Goal: Task Accomplishment & Management: Complete application form

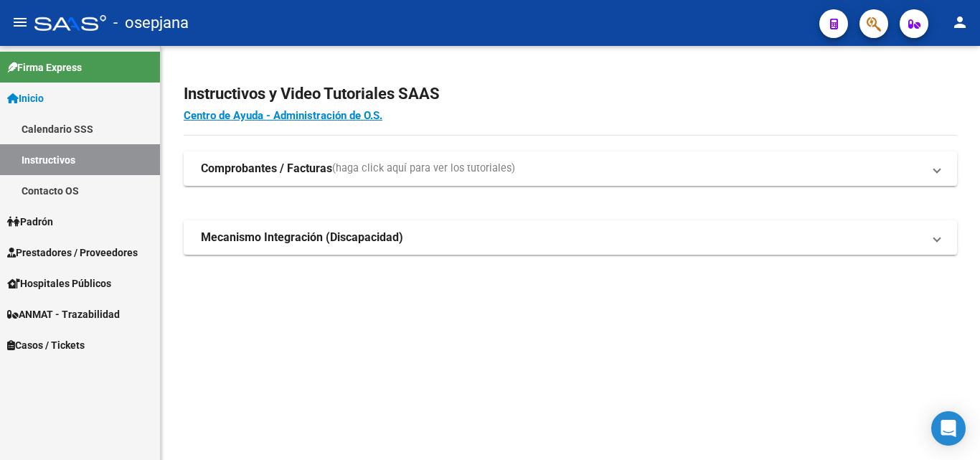
click at [37, 98] on span "Inicio" at bounding box center [25, 98] width 37 height 16
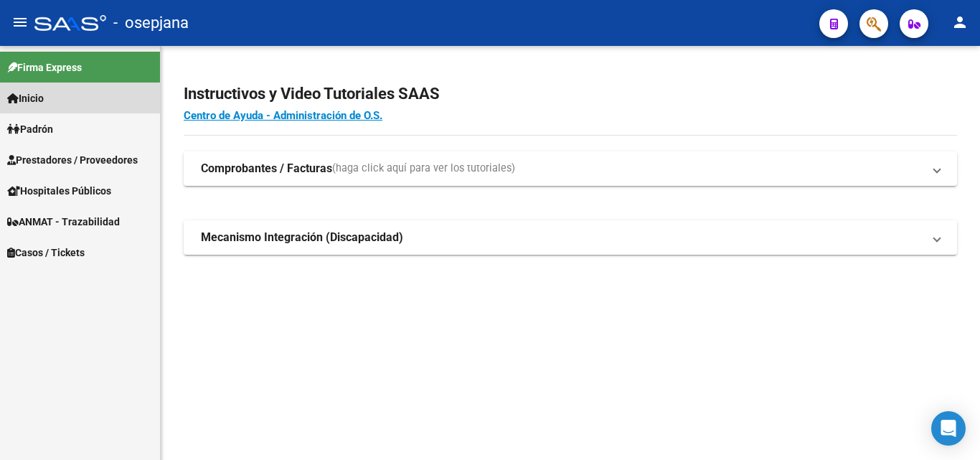
click at [56, 98] on link "Inicio" at bounding box center [80, 98] width 160 height 31
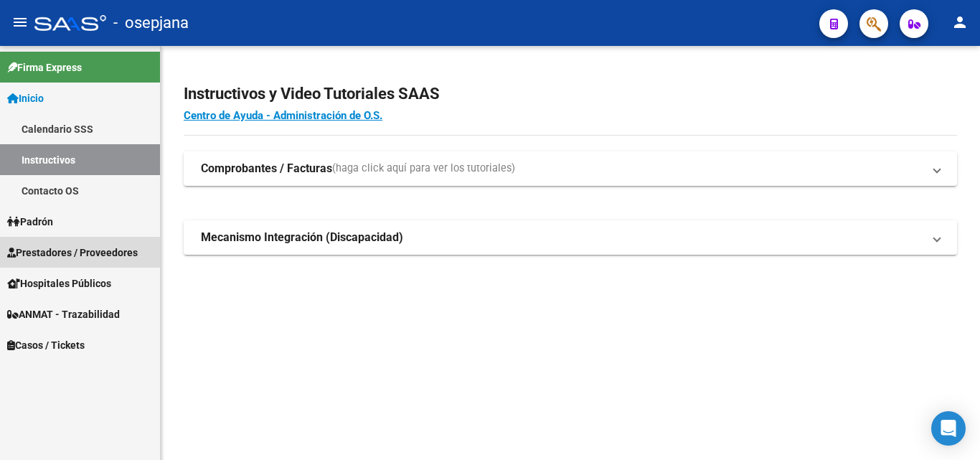
click at [111, 255] on span "Prestadores / Proveedores" at bounding box center [72, 253] width 131 height 16
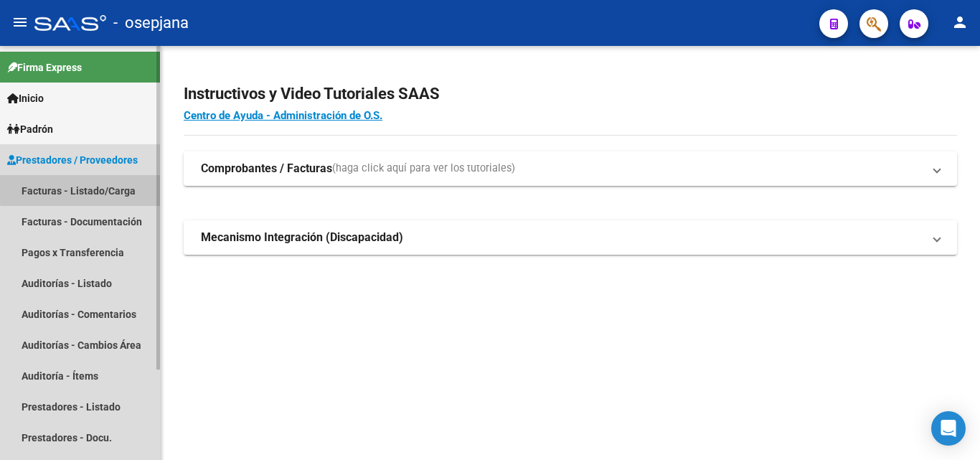
click at [108, 187] on link "Facturas - Listado/Carga" at bounding box center [80, 190] width 160 height 31
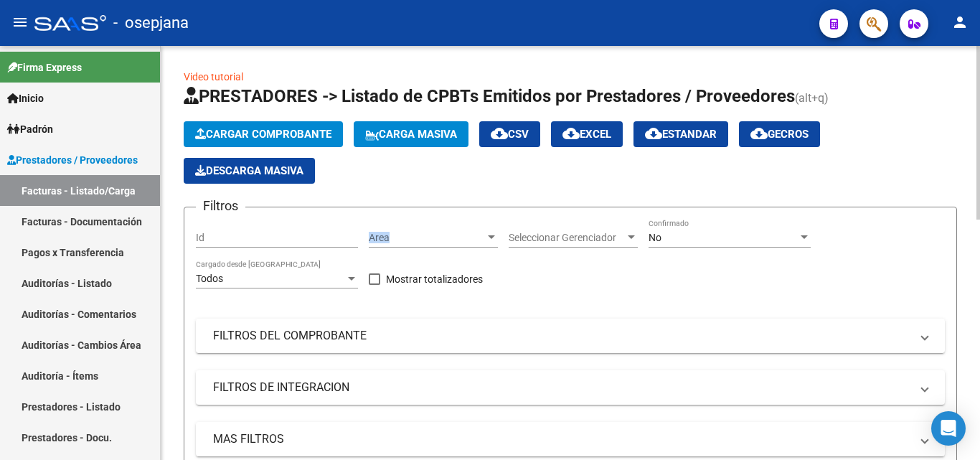
click at [402, 230] on div "Area Area" at bounding box center [433, 233] width 129 height 29
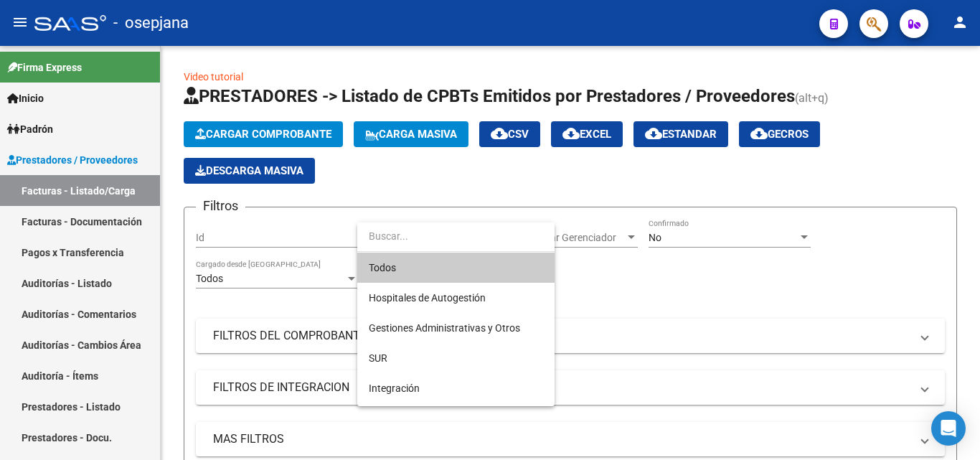
click at [418, 270] on span "Todos" at bounding box center [456, 268] width 174 height 30
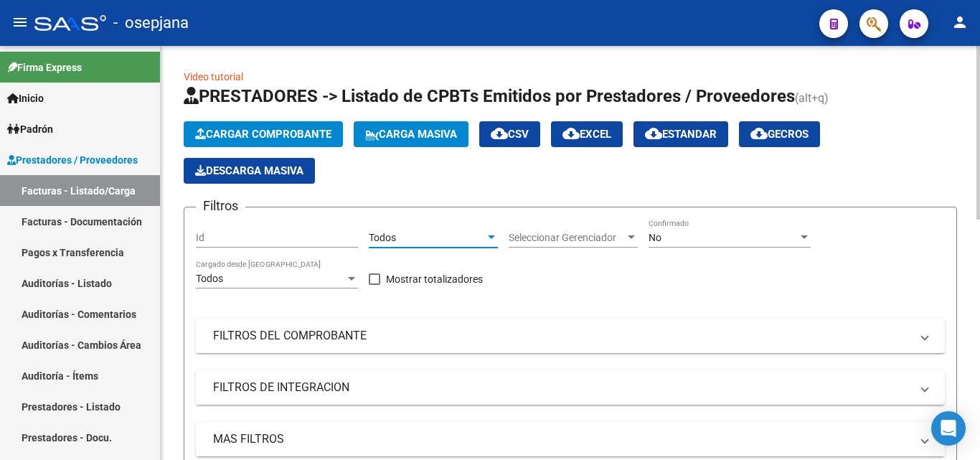
click at [535, 237] on span "Seleccionar Gerenciador" at bounding box center [567, 238] width 116 height 12
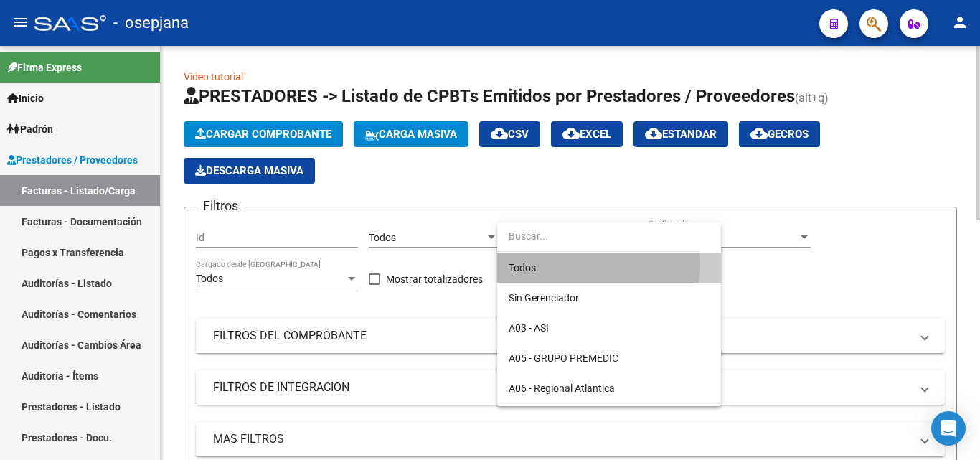
drag, startPoint x: 557, startPoint y: 265, endPoint x: 616, endPoint y: 255, distance: 59.7
click at [558, 265] on span "Todos" at bounding box center [609, 268] width 201 height 30
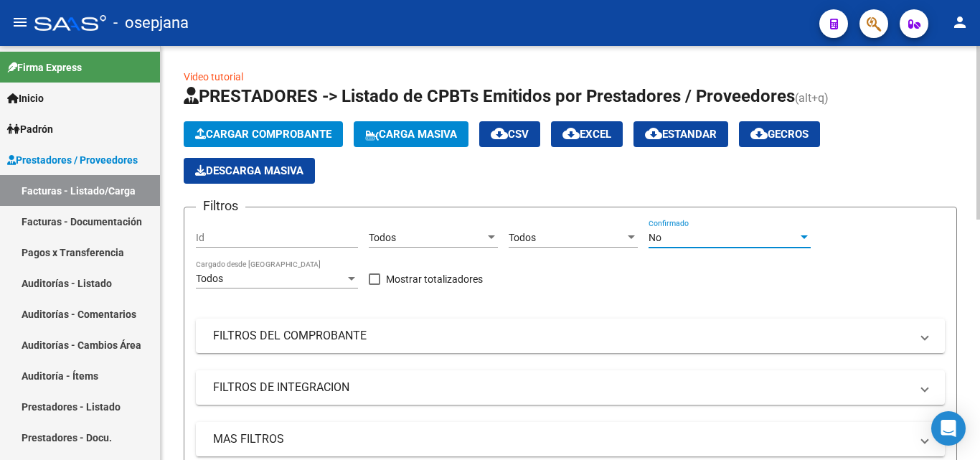
click at [696, 238] on div "No" at bounding box center [723, 238] width 149 height 12
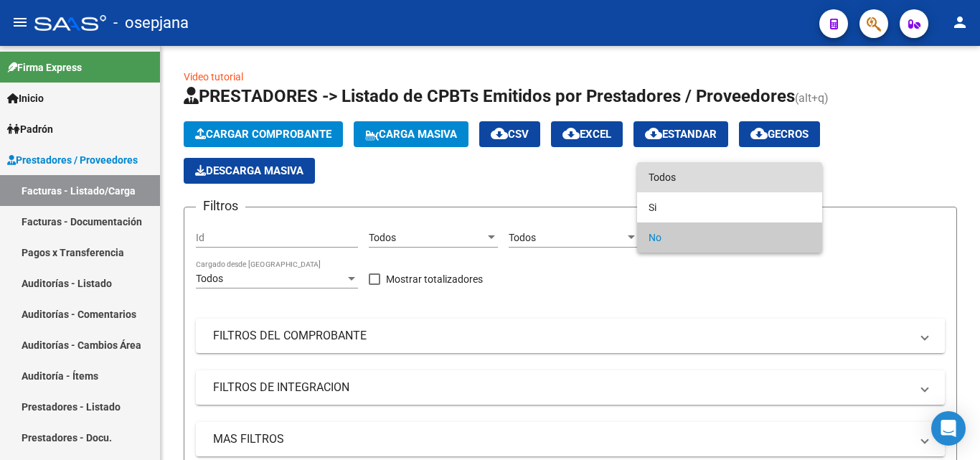
click at [686, 179] on span "Todos" at bounding box center [730, 177] width 162 height 30
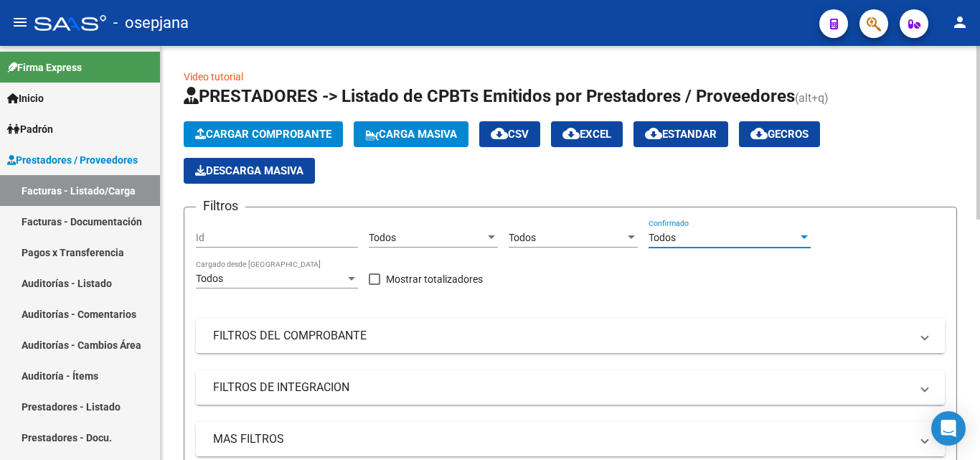
click at [518, 340] on mat-panel-title "FILTROS DEL COMPROBANTE" at bounding box center [562, 336] width 698 height 16
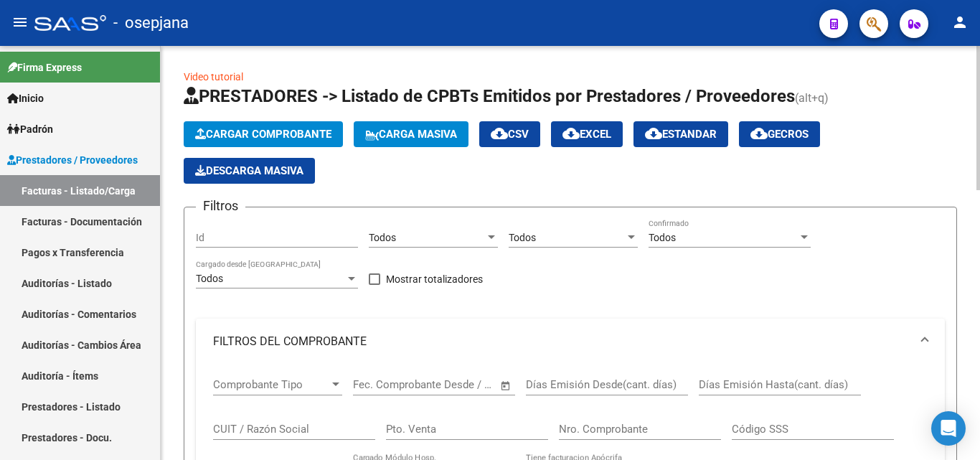
click at [486, 428] on input "Pto. Venta" at bounding box center [467, 429] width 162 height 13
type input "2"
click at [624, 433] on input "Nro. Comprobante" at bounding box center [640, 429] width 162 height 13
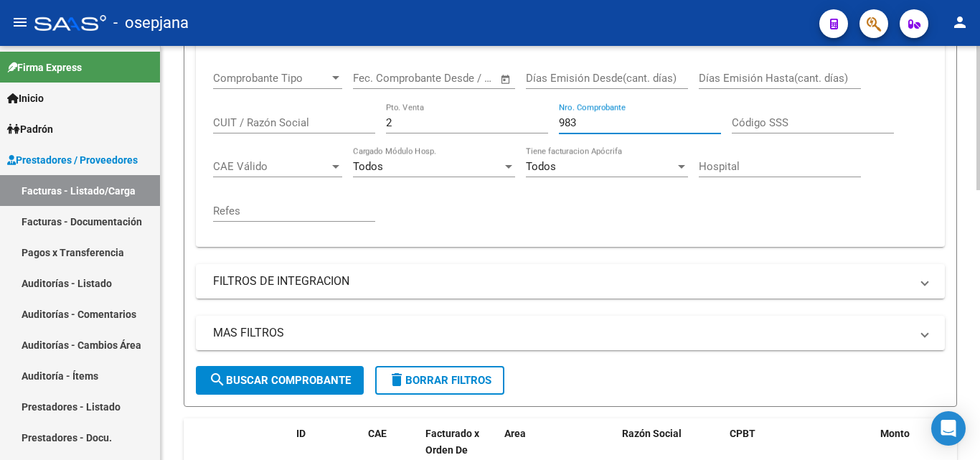
scroll to position [313, 0]
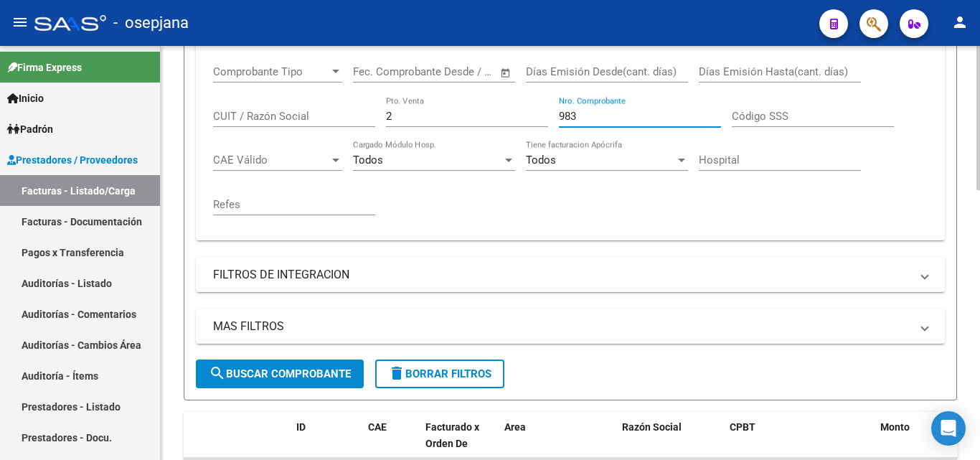
click at [980, 285] on div at bounding box center [979, 228] width 4 height 144
type input "983"
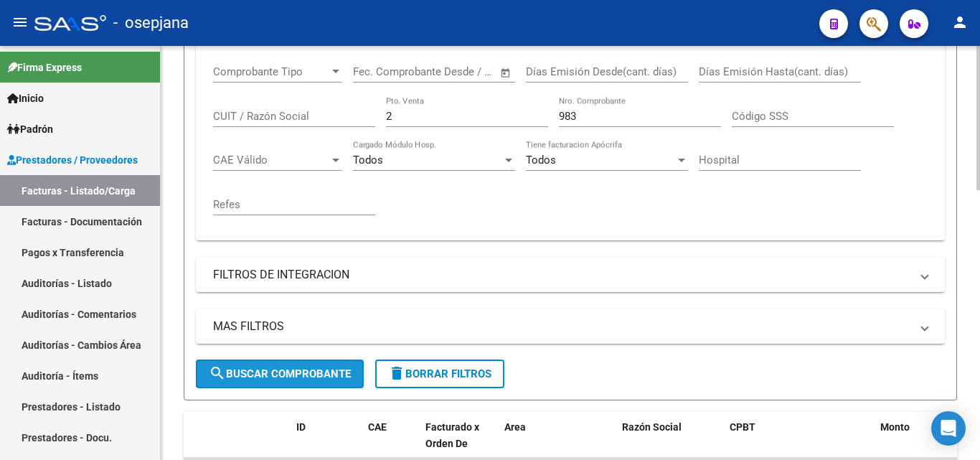
click at [268, 369] on span "search Buscar Comprobante" at bounding box center [280, 374] width 142 height 13
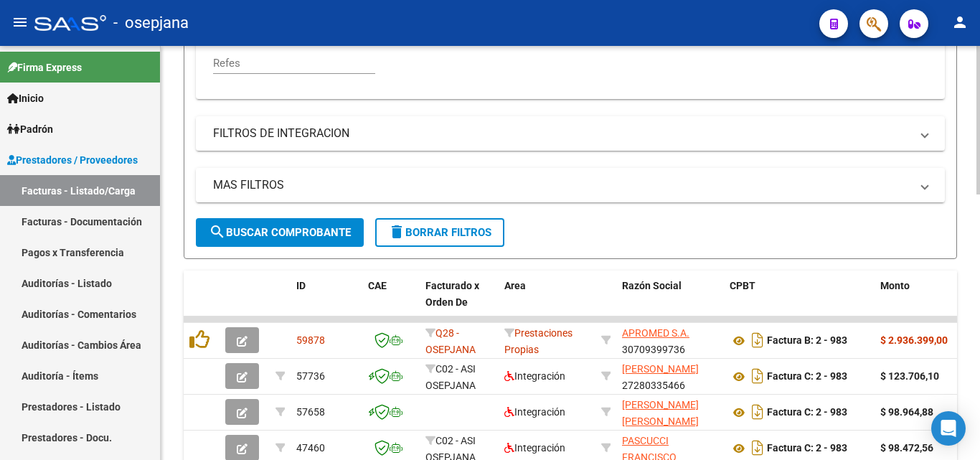
scroll to position [464, 0]
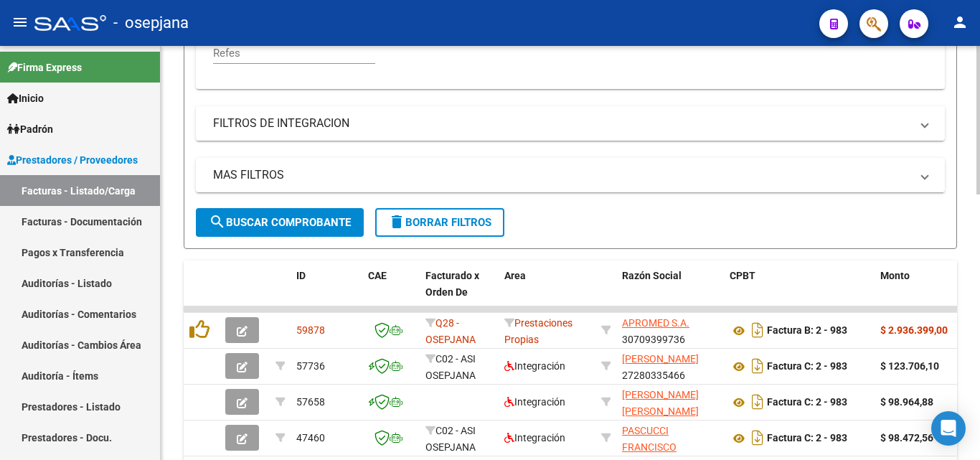
click at [977, 238] on div at bounding box center [979, 289] width 4 height 149
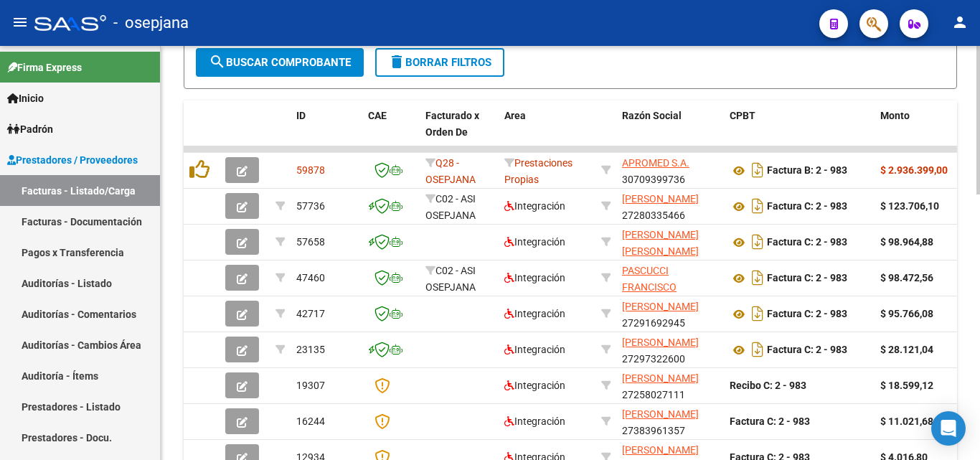
scroll to position [626, 0]
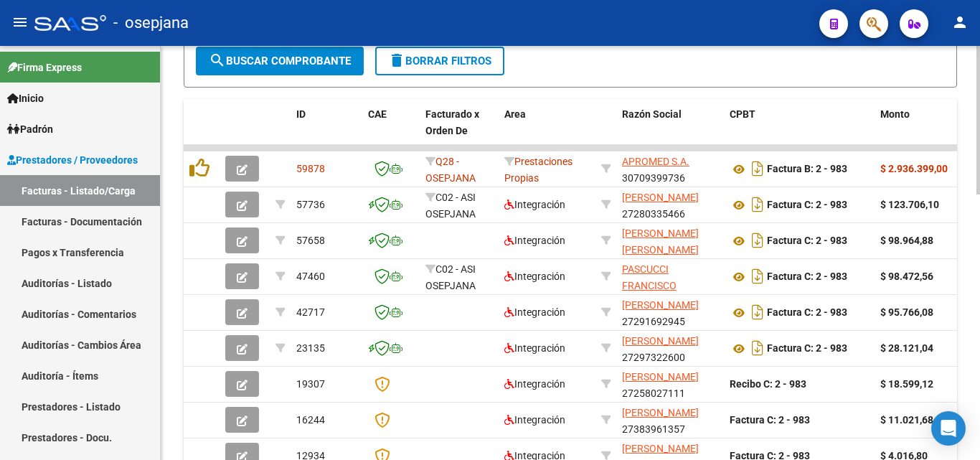
click at [980, 327] on div at bounding box center [979, 348] width 4 height 149
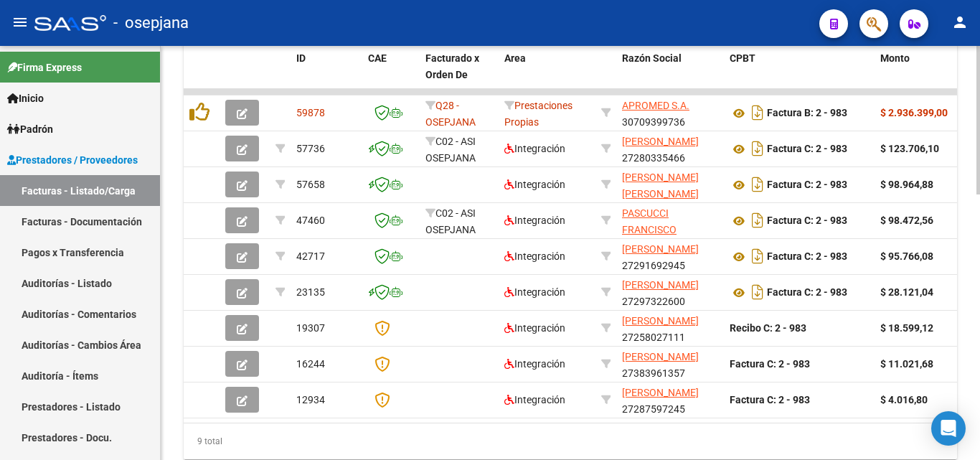
scroll to position [721, 0]
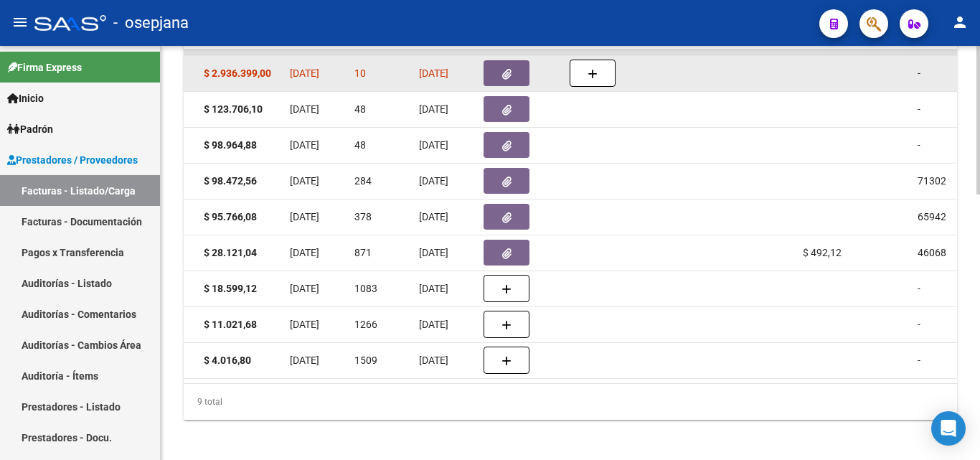
click at [504, 72] on icon "button" at bounding box center [506, 74] width 9 height 11
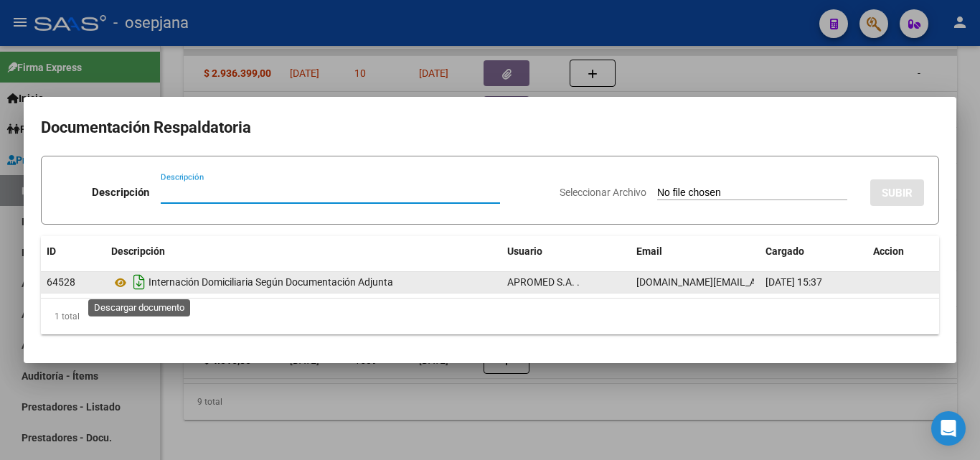
click at [135, 283] on icon "Descargar documento" at bounding box center [139, 282] width 19 height 23
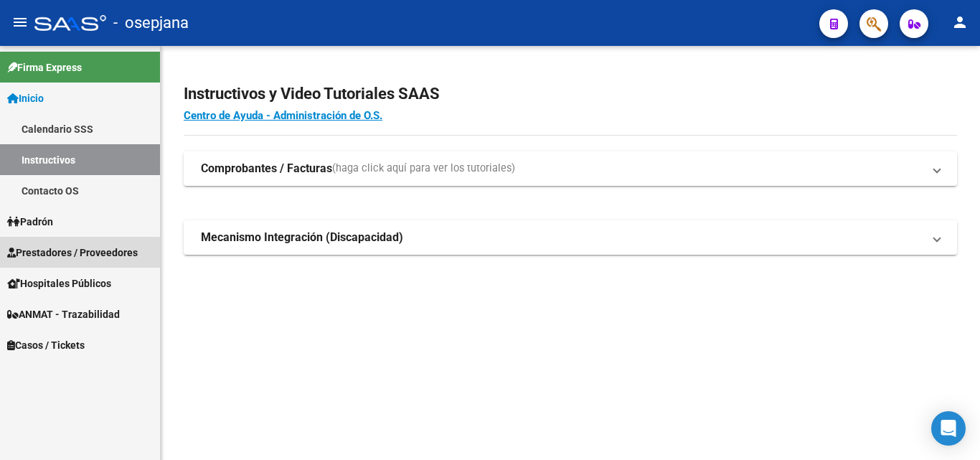
click at [58, 256] on span "Prestadores / Proveedores" at bounding box center [72, 253] width 131 height 16
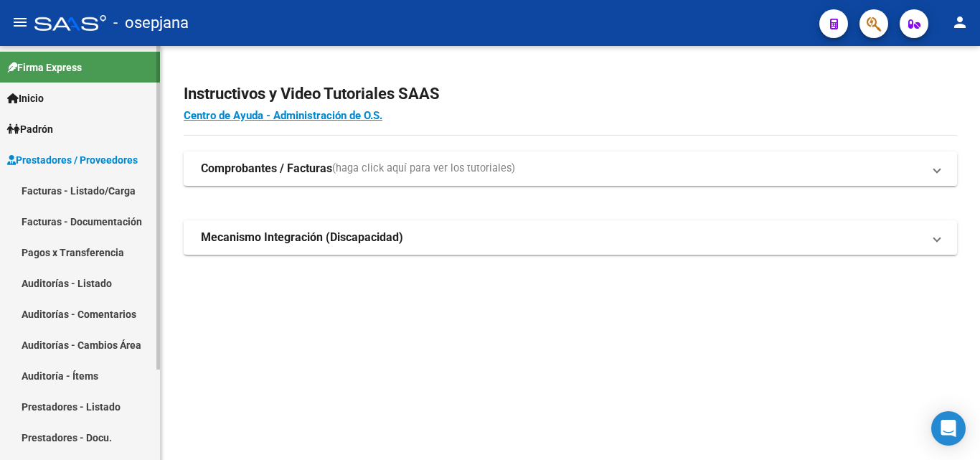
click at [95, 190] on link "Facturas - Listado/Carga" at bounding box center [80, 190] width 160 height 31
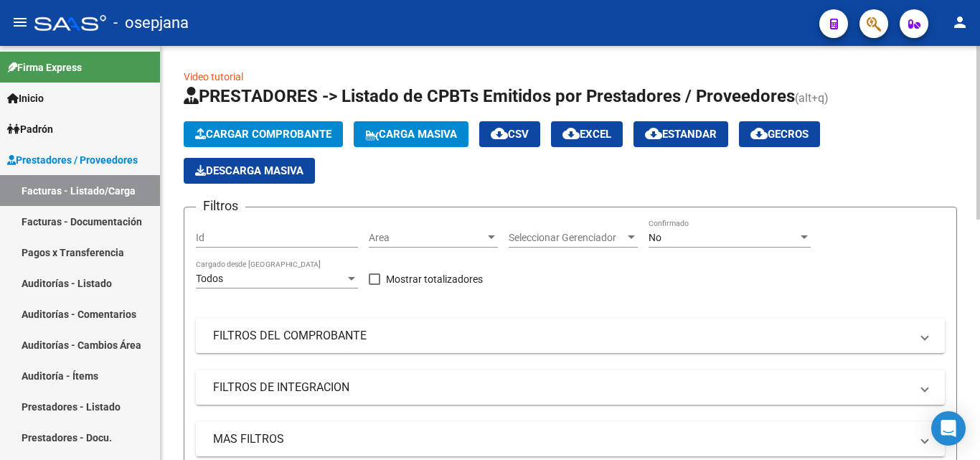
click at [412, 238] on span "Area" at bounding box center [427, 238] width 116 height 12
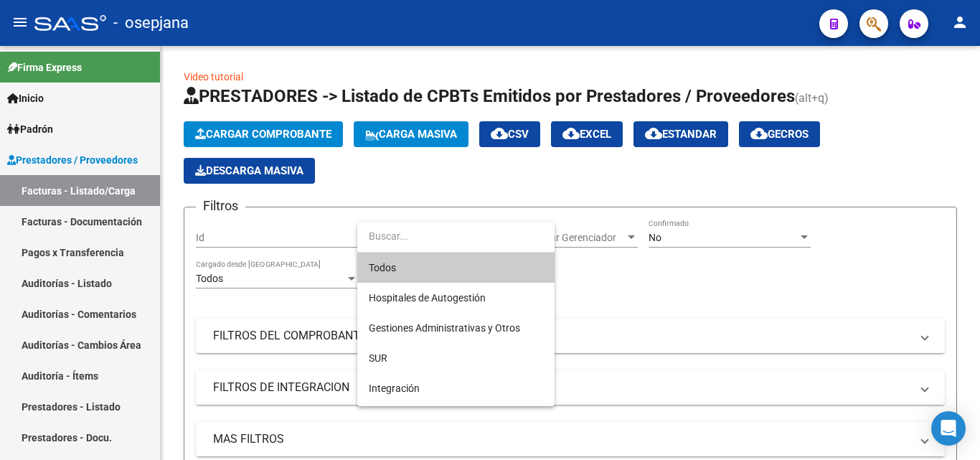
click at [384, 265] on span "Todos" at bounding box center [456, 268] width 174 height 30
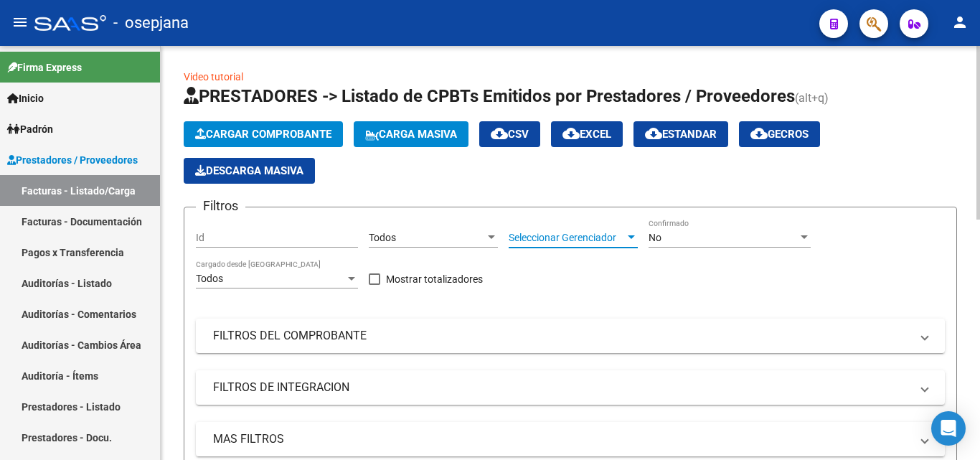
click at [578, 238] on span "Seleccionar Gerenciador" at bounding box center [567, 238] width 116 height 12
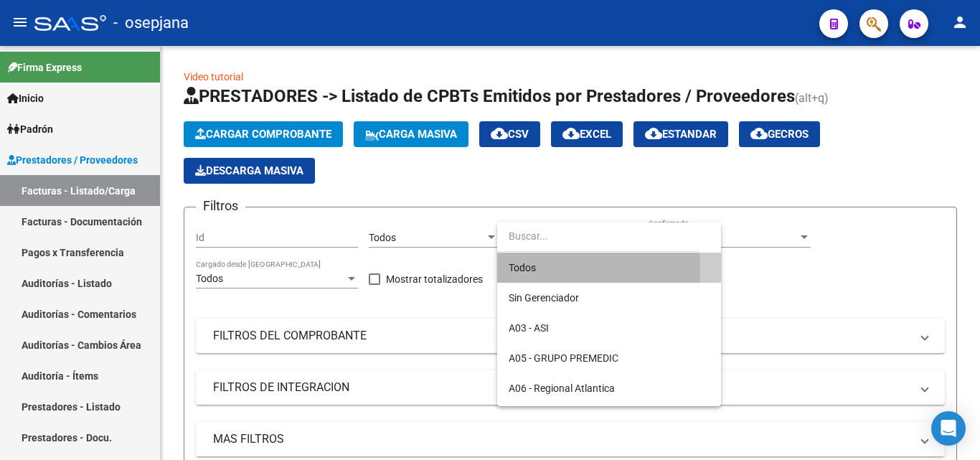
click at [521, 269] on span "Todos" at bounding box center [609, 268] width 201 height 30
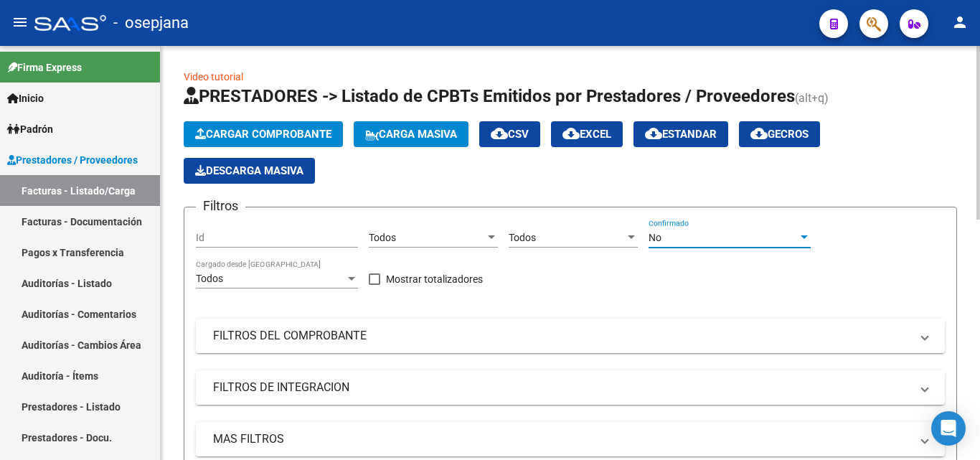
click at [744, 240] on div "No" at bounding box center [723, 238] width 149 height 12
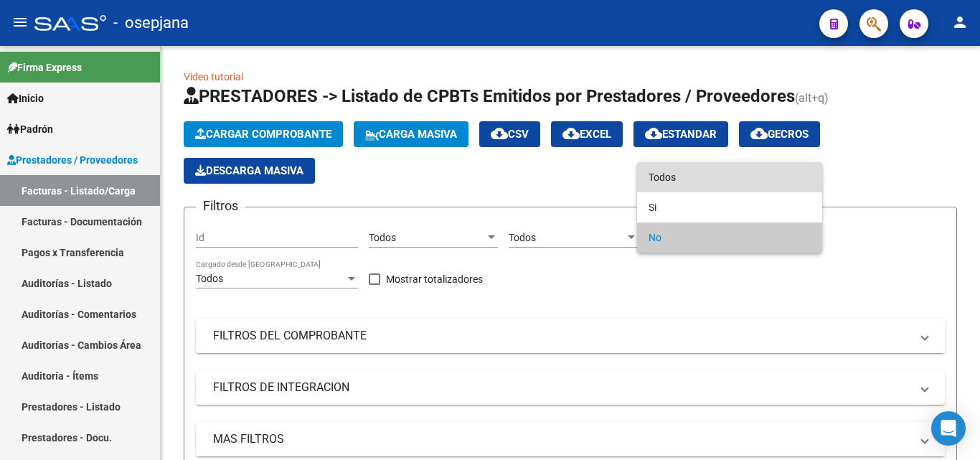
click at [678, 177] on span "Todos" at bounding box center [730, 177] width 162 height 30
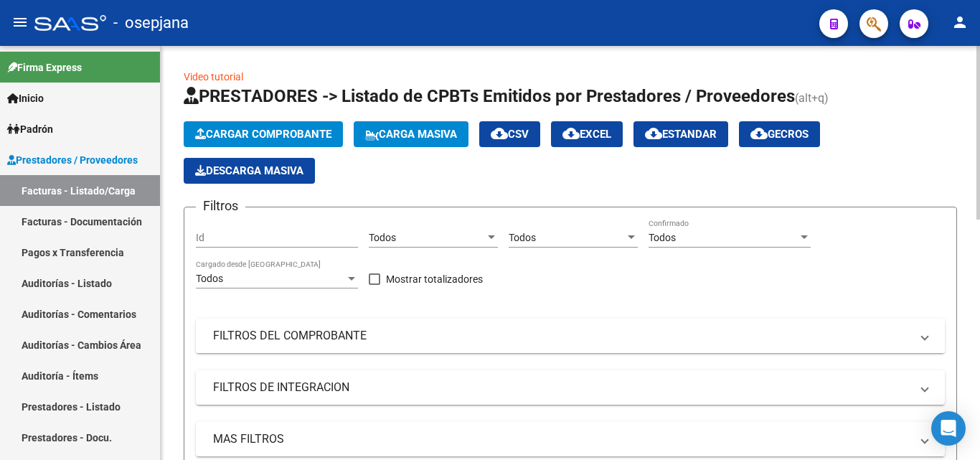
click at [451, 333] on mat-panel-title "FILTROS DEL COMPROBANTE" at bounding box center [562, 336] width 698 height 16
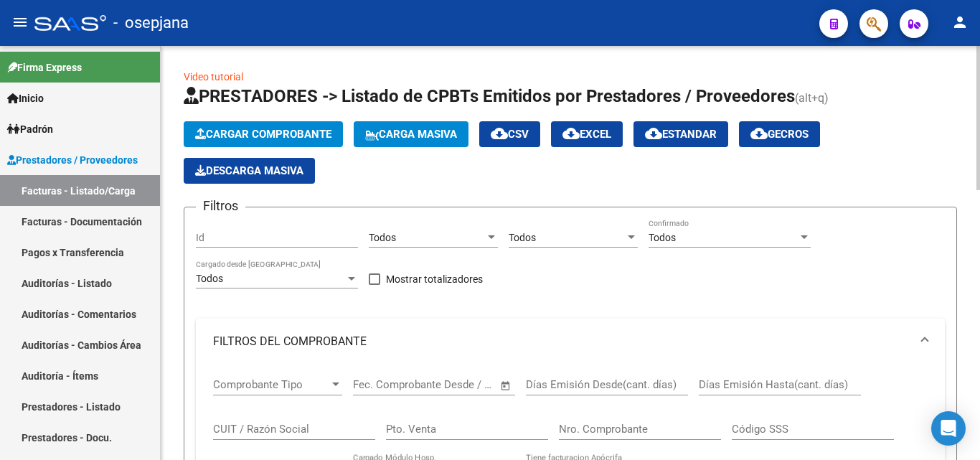
click at [467, 428] on input "Pto. Venta" at bounding box center [467, 429] width 162 height 13
type input "2"
click at [618, 426] on input "Nro. Comprobante" at bounding box center [640, 429] width 162 height 13
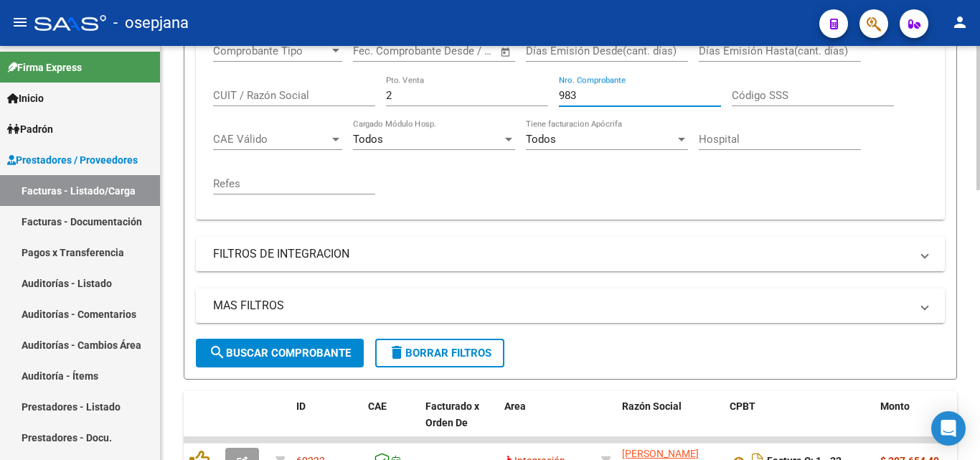
scroll to position [342, 0]
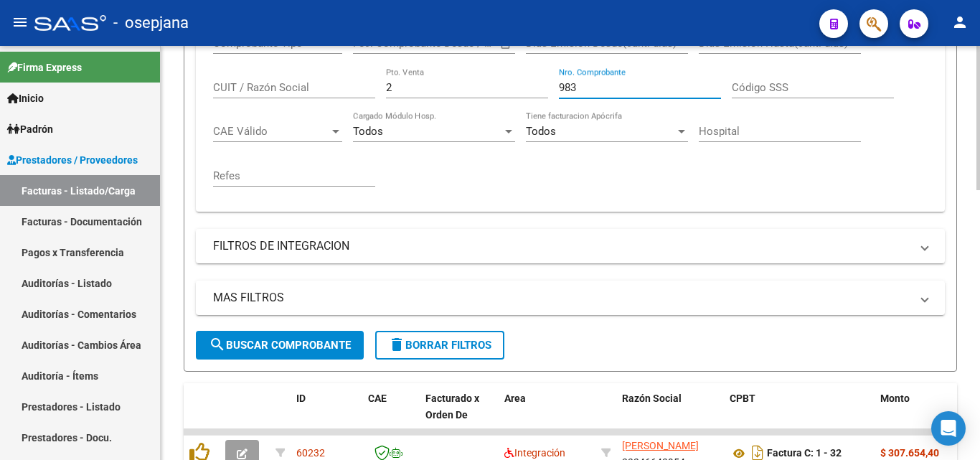
click at [974, 309] on div "Video tutorial PRESTADORES -> Listado de CPBTs Emitidos por Prestadores / Prove…" at bounding box center [572, 292] width 823 height 1177
type input "983"
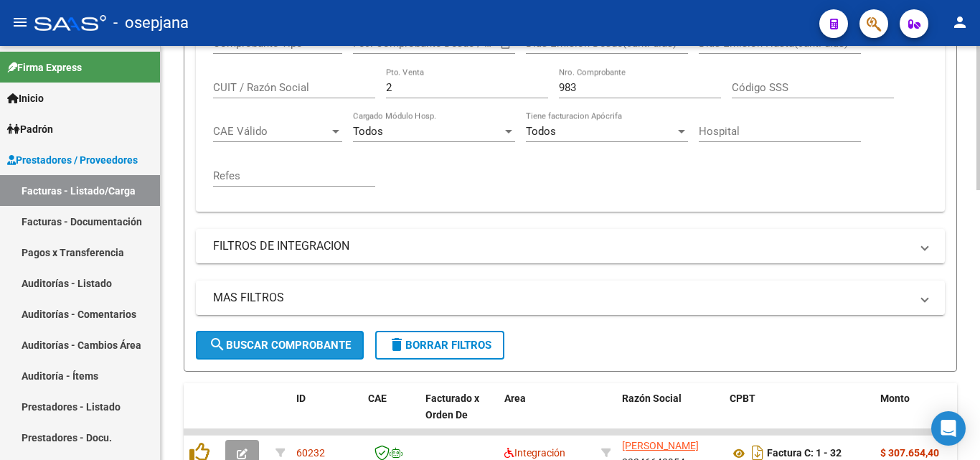
drag, startPoint x: 295, startPoint y: 341, endPoint x: 304, endPoint y: 340, distance: 9.4
click at [296, 341] on span "search Buscar Comprobante" at bounding box center [280, 345] width 142 height 13
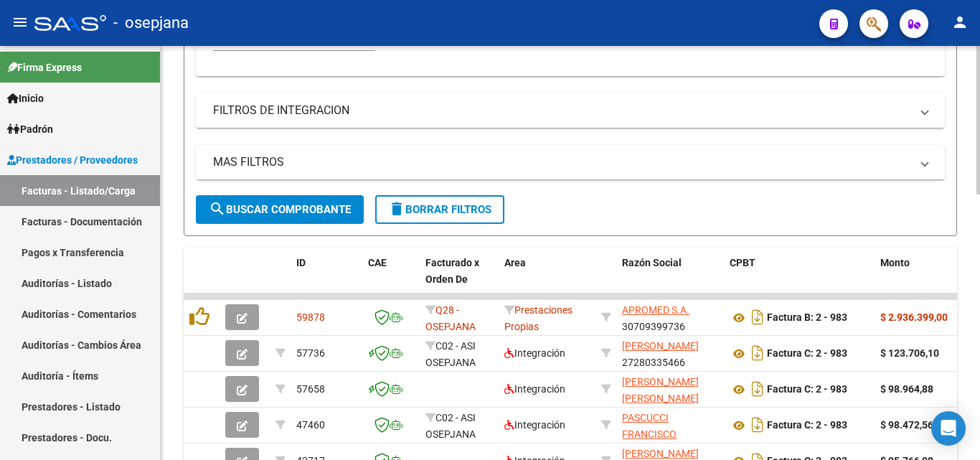
scroll to position [479, 0]
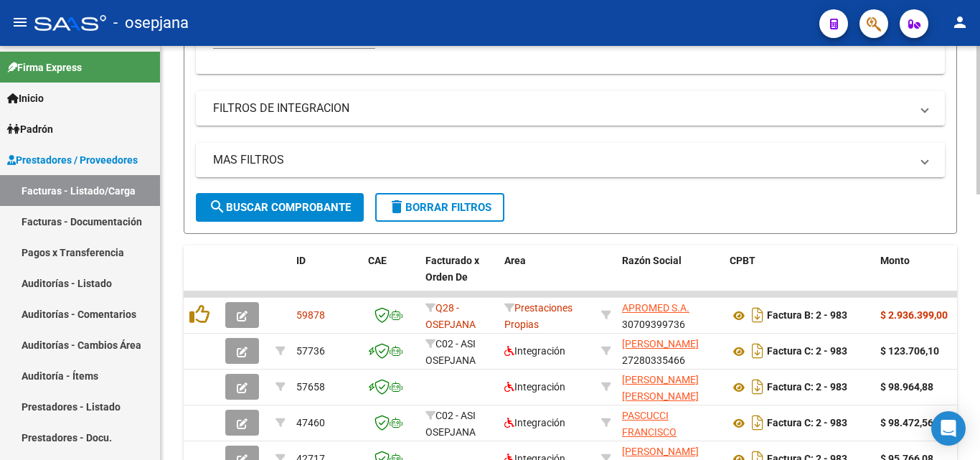
click at [980, 277] on div at bounding box center [979, 295] width 4 height 149
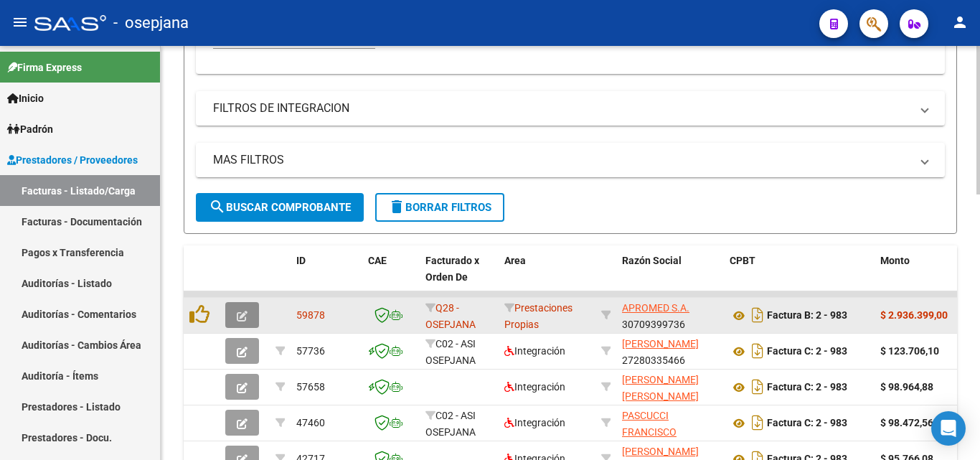
click at [242, 315] on icon "button" at bounding box center [242, 316] width 11 height 11
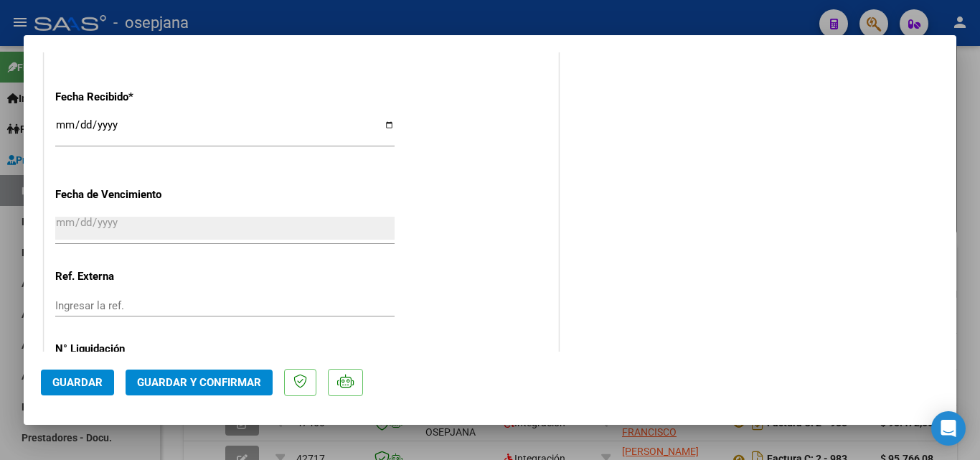
scroll to position [949, 0]
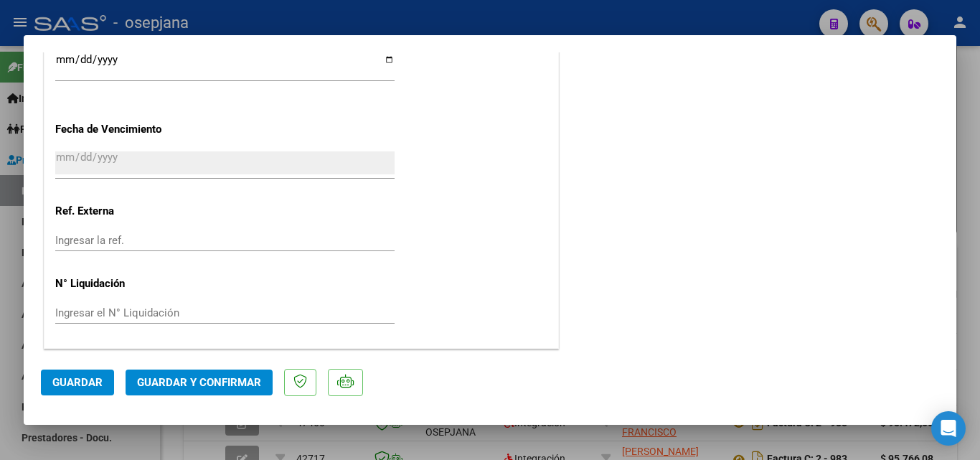
click at [98, 306] on div "Ingresar el N° Liquidación" at bounding box center [225, 313] width 340 height 22
type input "34361"
click at [168, 385] on span "Guardar y Confirmar" at bounding box center [199, 382] width 124 height 13
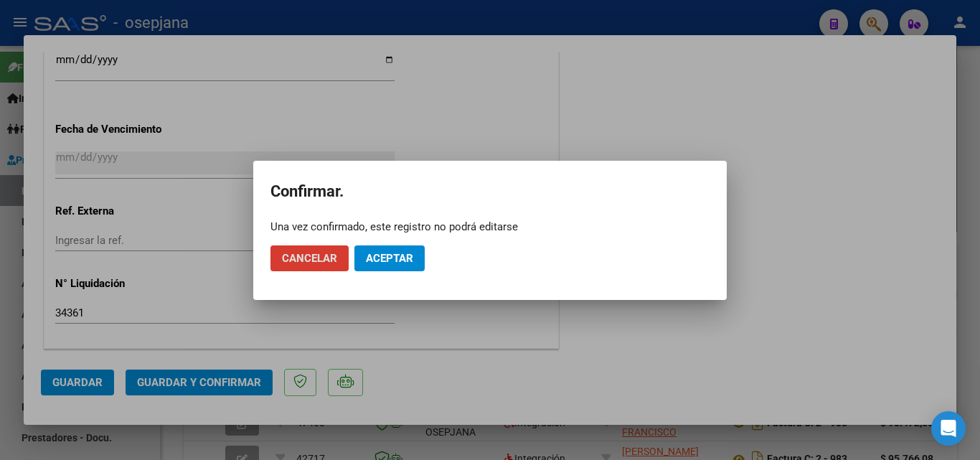
click at [389, 258] on span "Aceptar" at bounding box center [389, 258] width 47 height 13
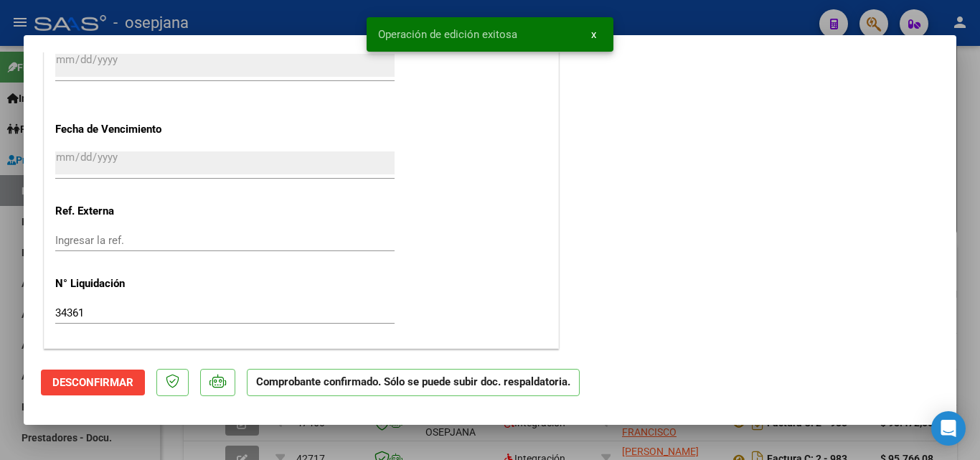
click at [624, 22] on div "Operación de edición exitosa x" at bounding box center [490, 34] width 281 height 69
click at [668, 22] on div at bounding box center [490, 230] width 980 height 460
type input "$ 0,00"
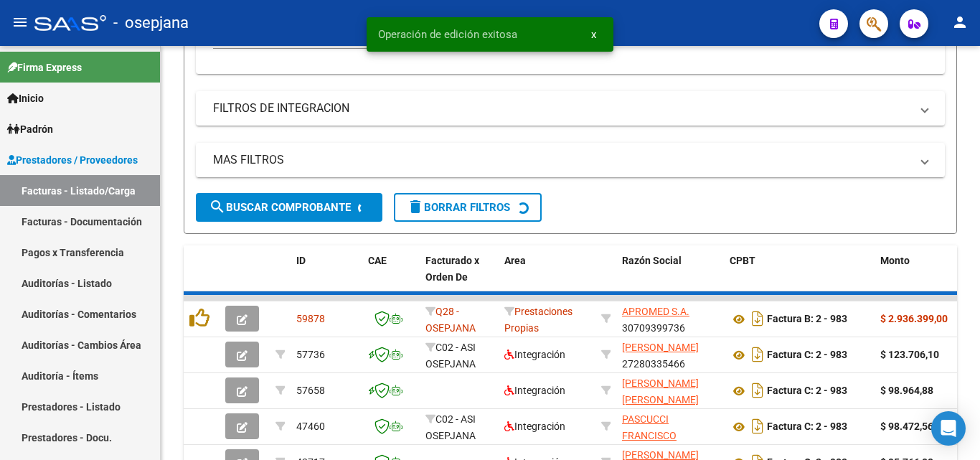
scroll to position [479, 0]
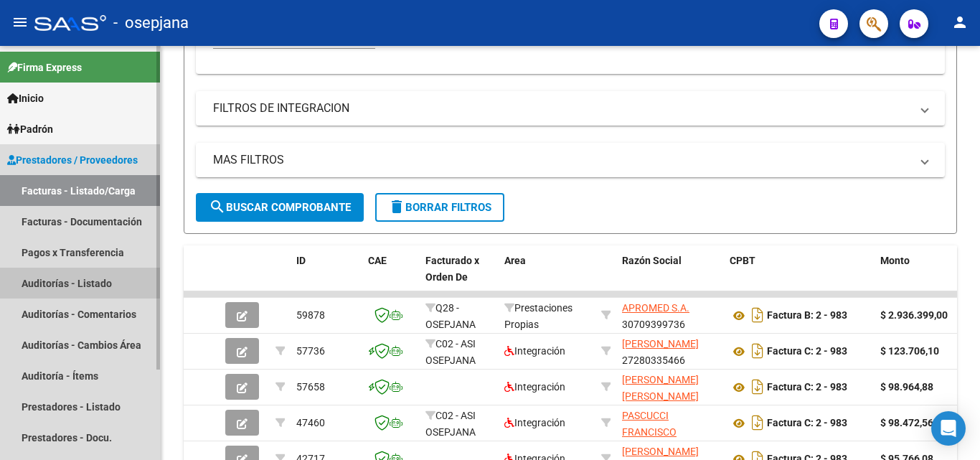
click at [71, 275] on link "Auditorías - Listado" at bounding box center [80, 283] width 160 height 31
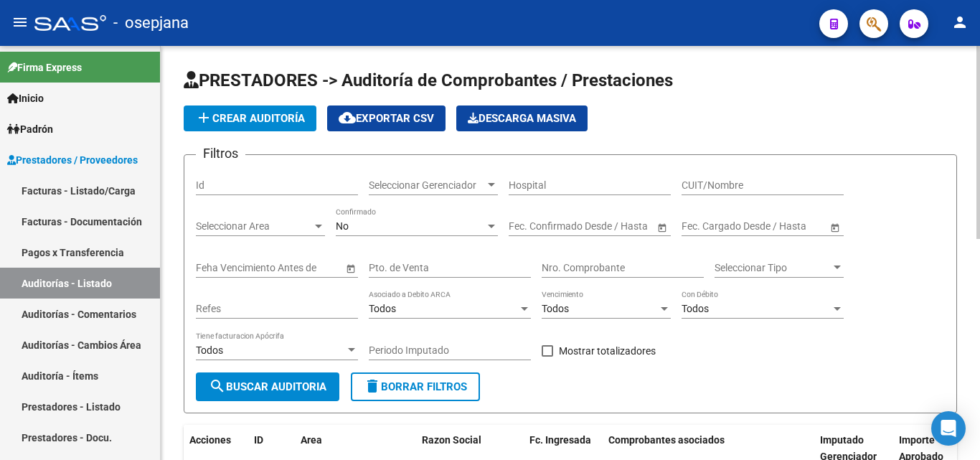
click at [980, 51] on div at bounding box center [979, 142] width 4 height 193
click at [289, 113] on span "add Crear Auditoría" at bounding box center [250, 118] width 110 height 13
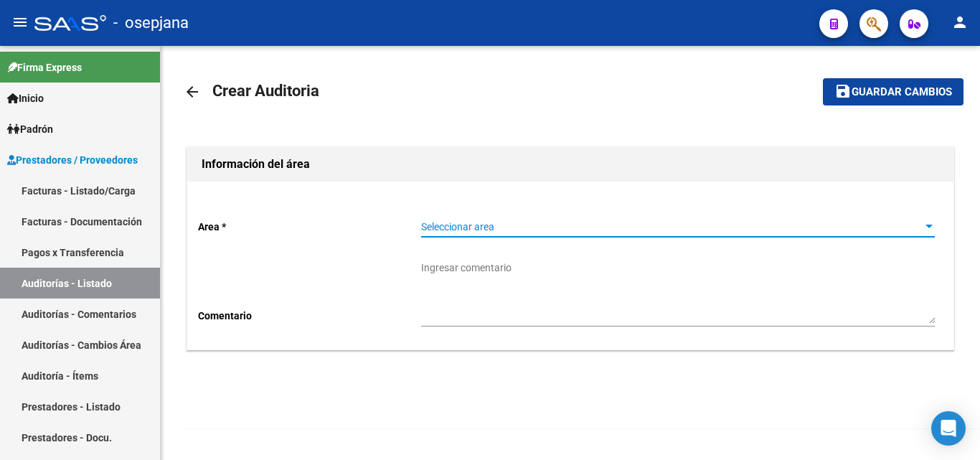
click at [452, 226] on span "Seleccionar area" at bounding box center [671, 227] width 501 height 12
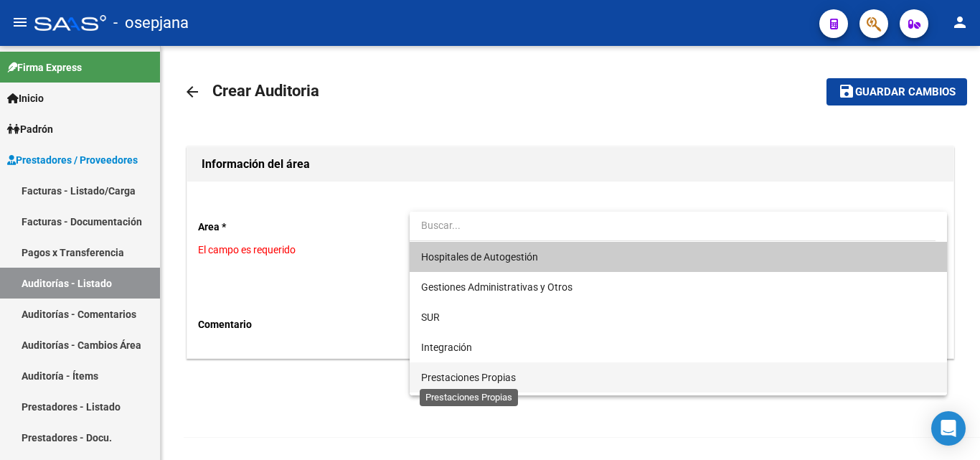
click at [450, 373] on span "Prestaciones Propias" at bounding box center [468, 377] width 95 height 11
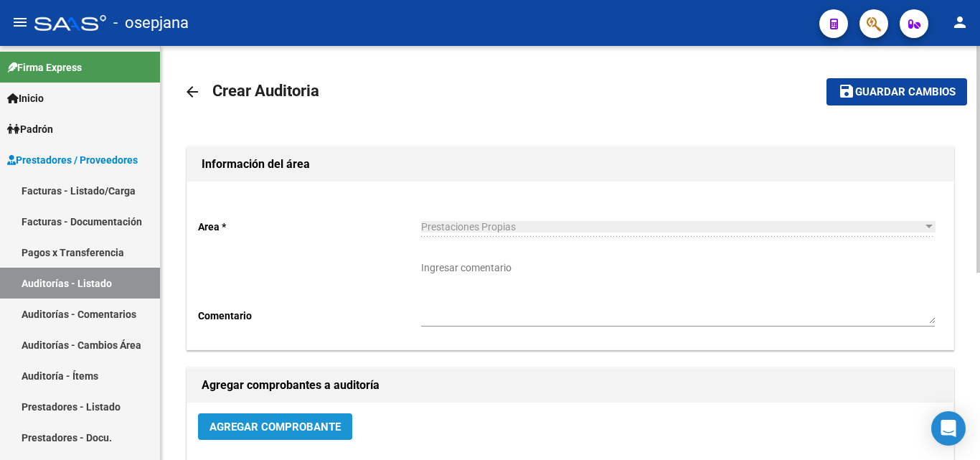
click at [255, 425] on span "Agregar Comprobante" at bounding box center [275, 427] width 131 height 13
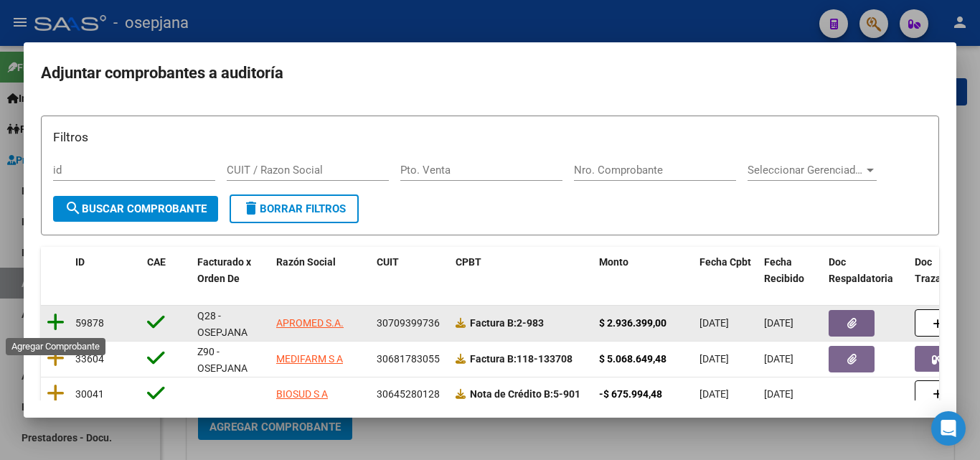
click at [55, 319] on icon at bounding box center [56, 322] width 18 height 20
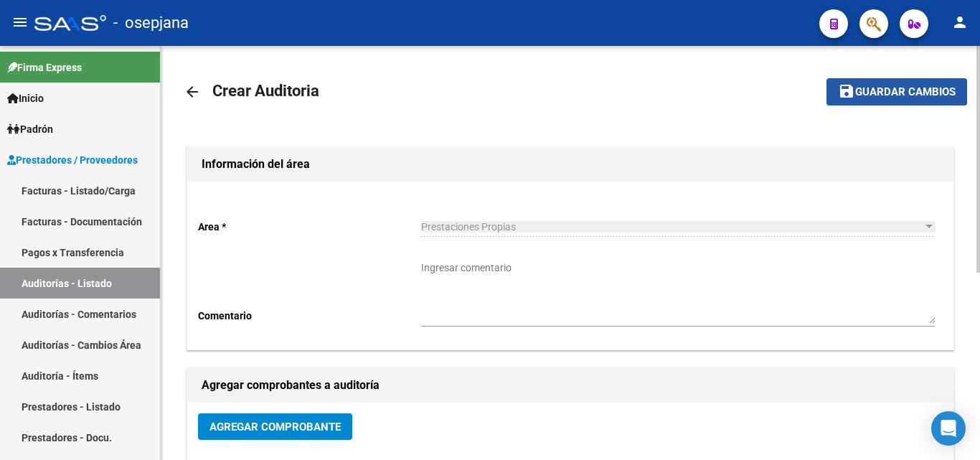
click at [880, 79] on button "save Guardar cambios" at bounding box center [897, 91] width 141 height 27
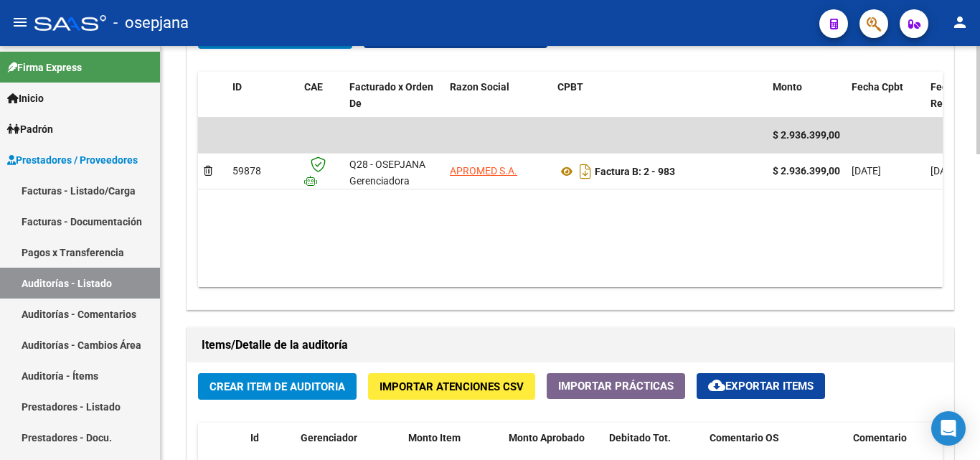
click at [955, 324] on div "arrow_back Editar 7650 cloud_download Generar informe Puede notificar al gerenc…" at bounding box center [572, 80] width 823 height 1579
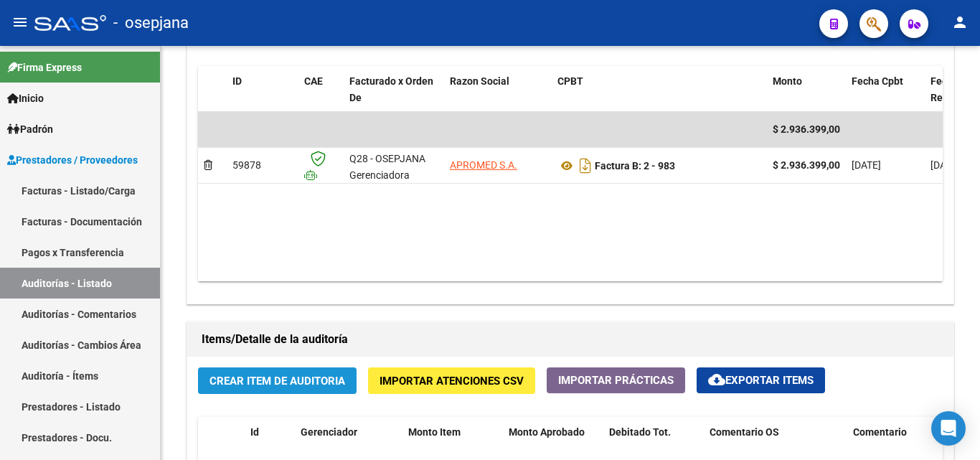
click at [284, 383] on span "Crear Item de Auditoria" at bounding box center [278, 381] width 136 height 13
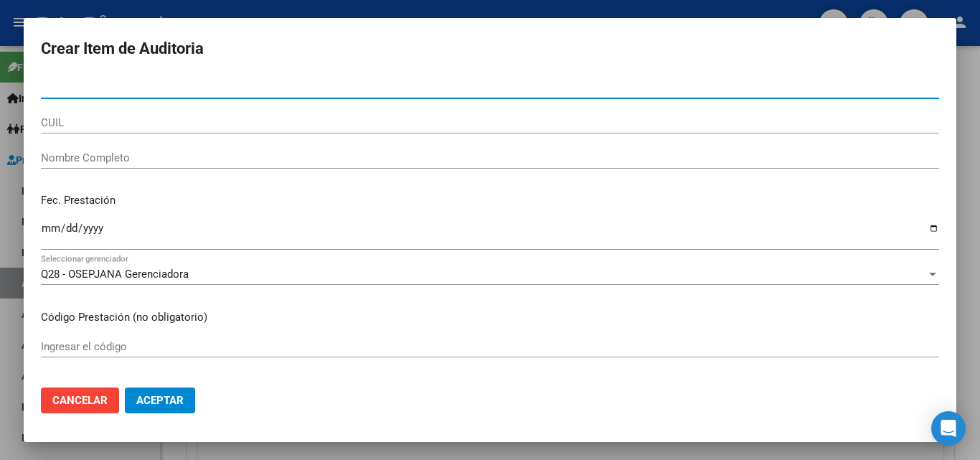
click at [71, 92] on input "Nro Documento" at bounding box center [490, 87] width 899 height 13
type input "58710989"
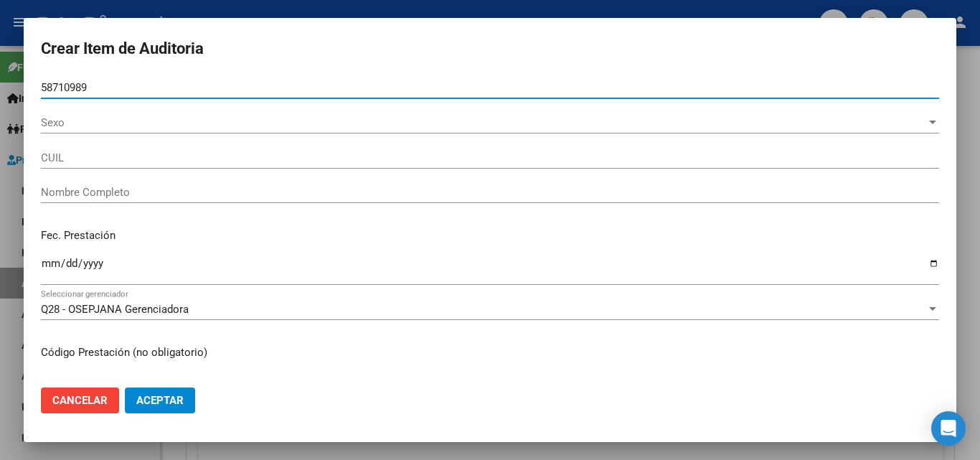
type input "20587109892"
type input "PEREZ DAHIEL BENJAMIN -"
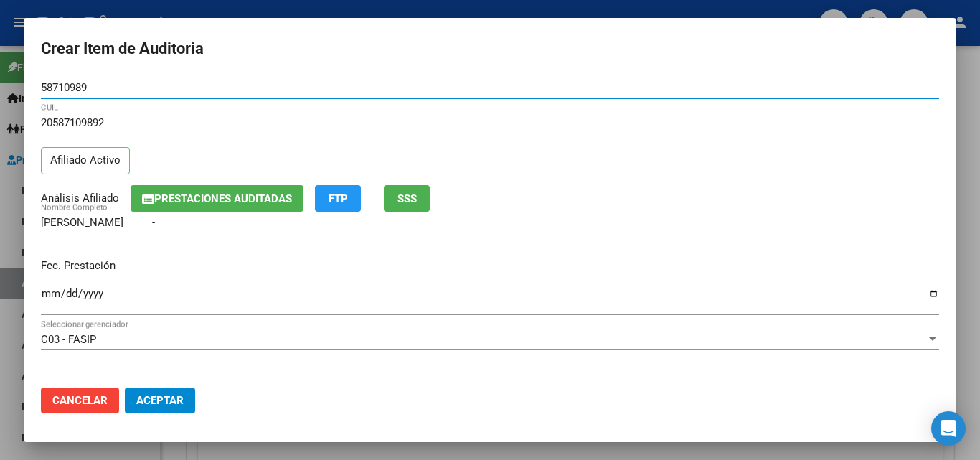
type input "58710989"
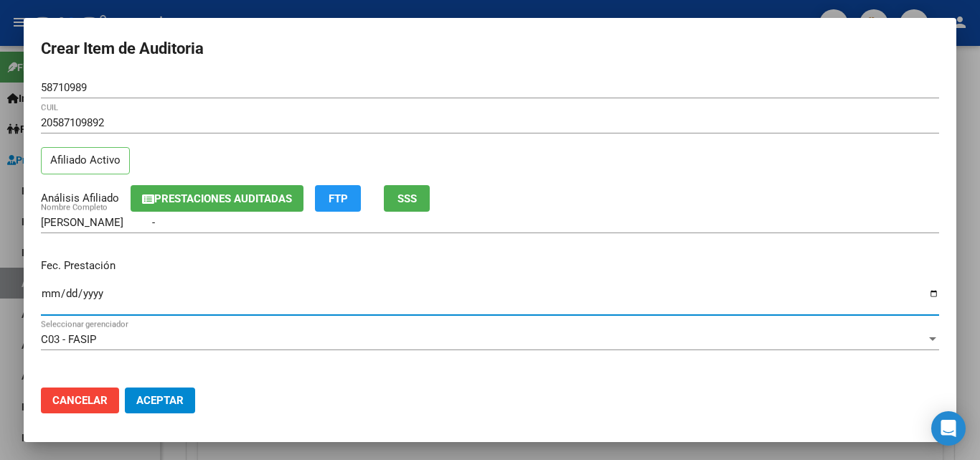
click at [47, 294] on input "Ingresar la fecha" at bounding box center [490, 299] width 899 height 23
type input "2025-08-31"
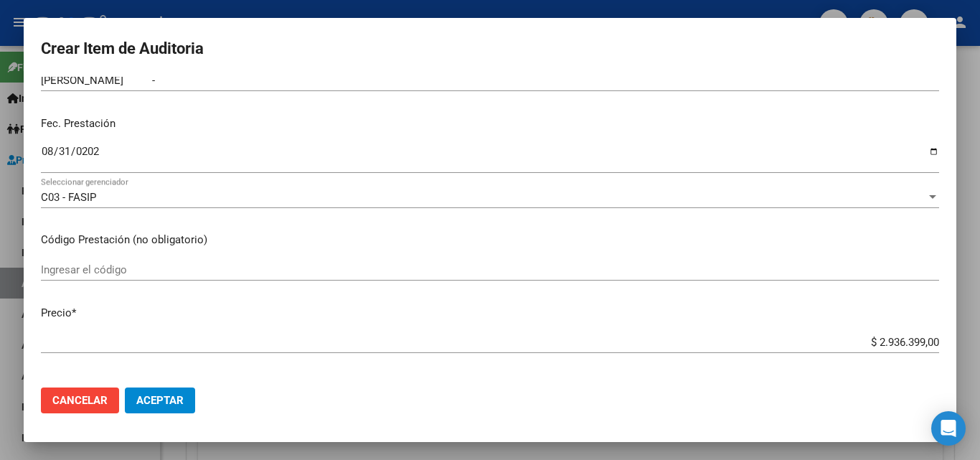
scroll to position [146, 0]
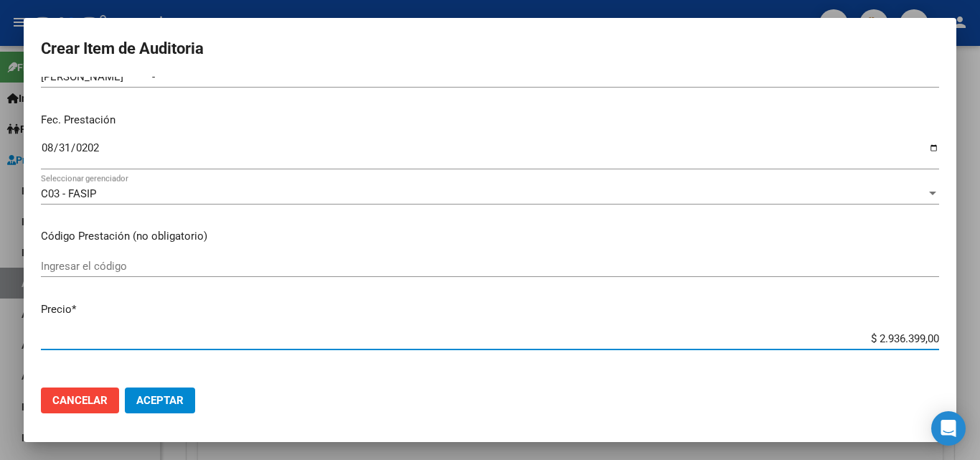
click at [912, 339] on input "$ 2.936.399,00" at bounding box center [490, 338] width 899 height 13
type input "$ 293.639,00"
type input "$ 29.363,00"
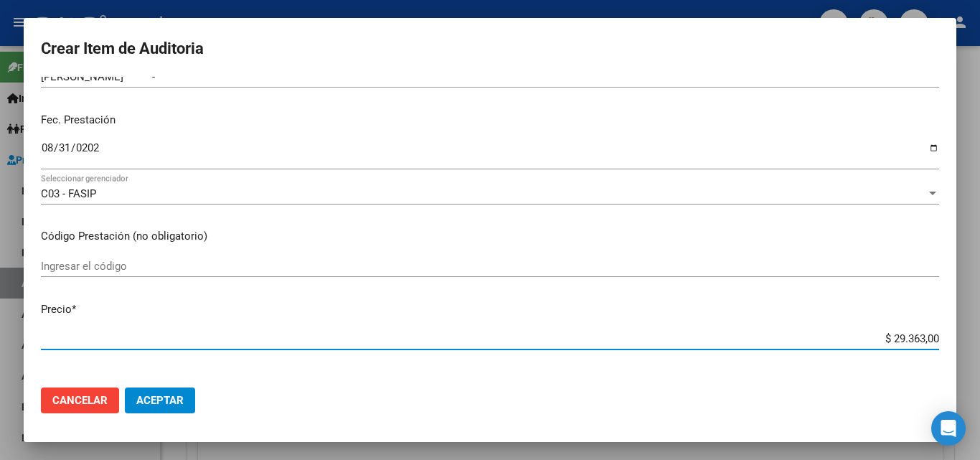
type input "$ 2.936,00"
type input "$ 293,00"
type input "$ 29,00"
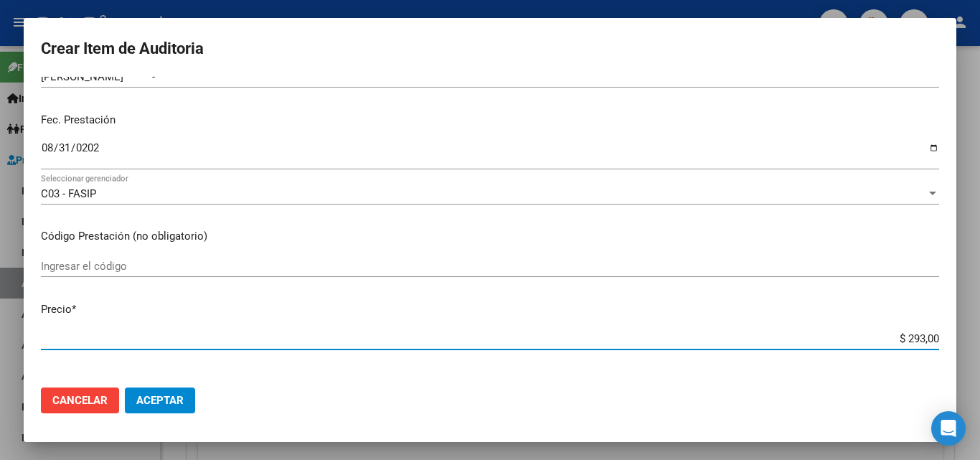
type input "$ 29,00"
type input "$ 2,00"
type input "$ 28,00"
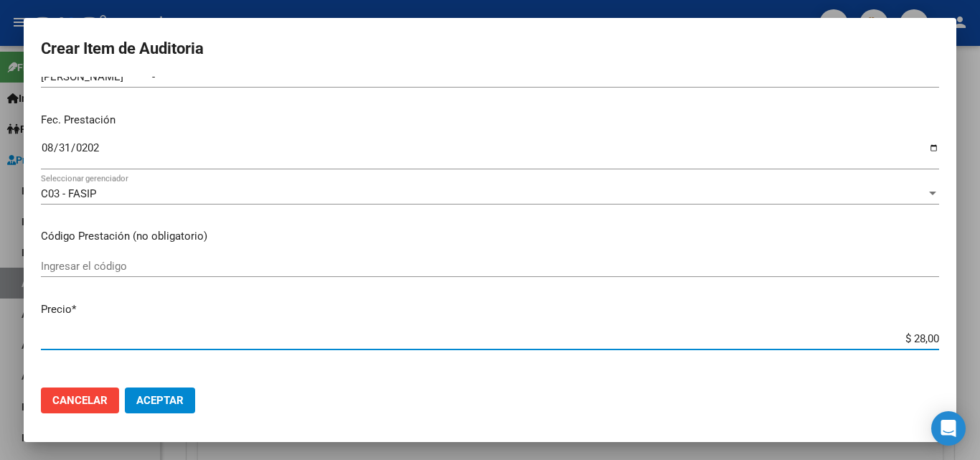
type input "$ 289,00"
type input "$ 2.897,00"
type input "$ 28.976,00"
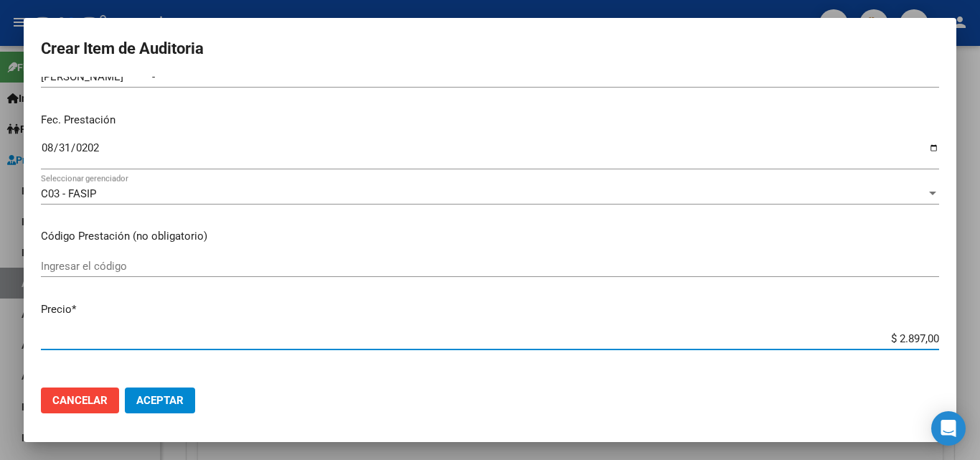
type input "$ 28.976,00"
type input "$ 289.765,00"
type input "$ 2.897.651,00"
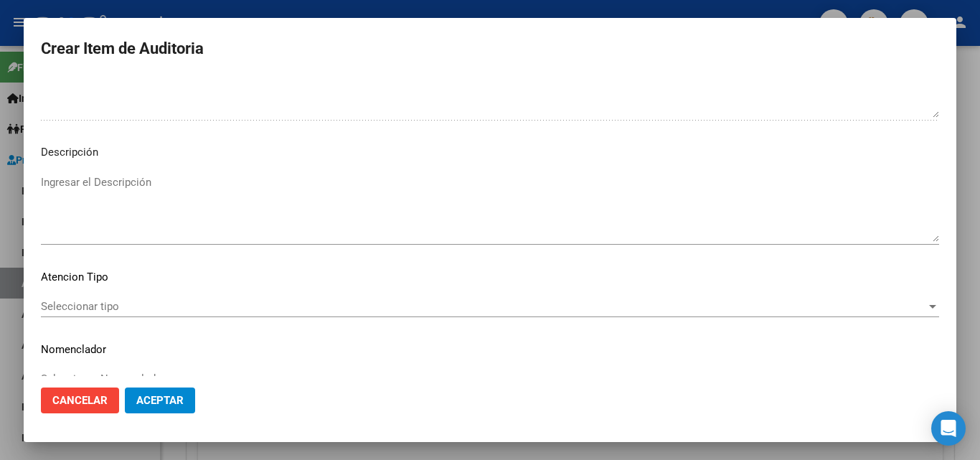
scroll to position [993, 0]
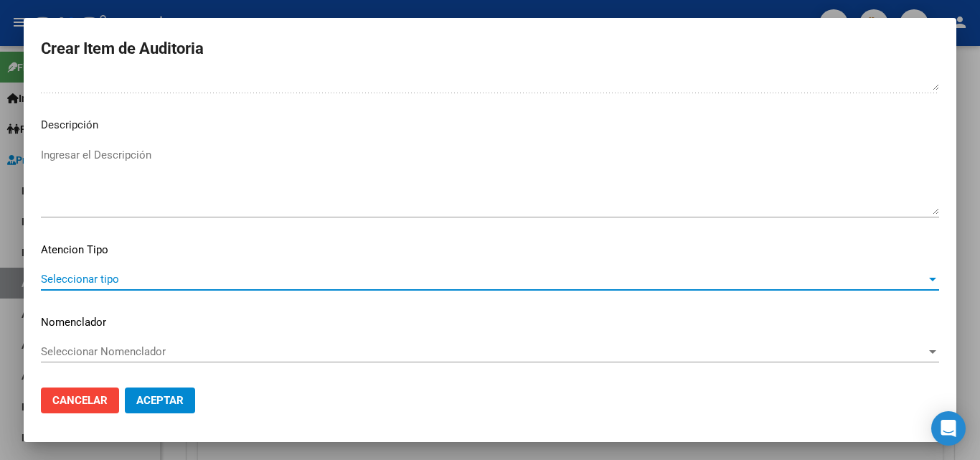
click at [63, 281] on span "Seleccionar tipo" at bounding box center [484, 279] width 886 height 13
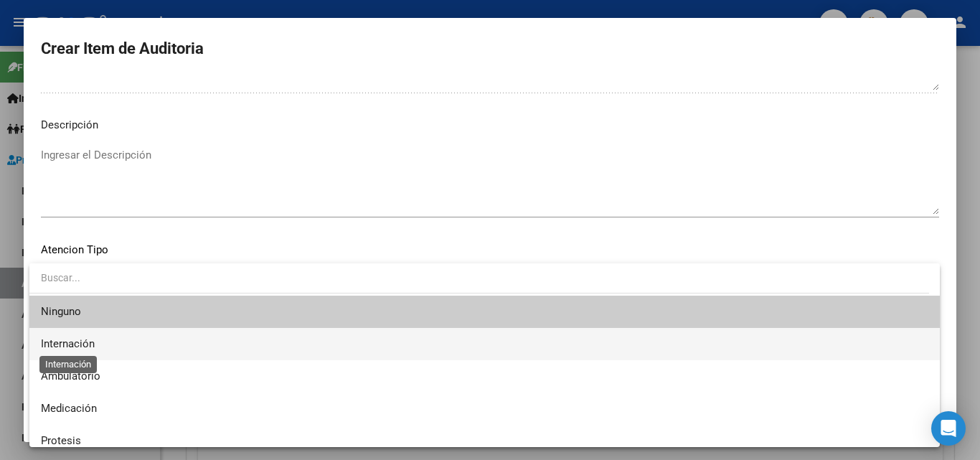
click at [59, 337] on span "Internación" at bounding box center [485, 344] width 888 height 32
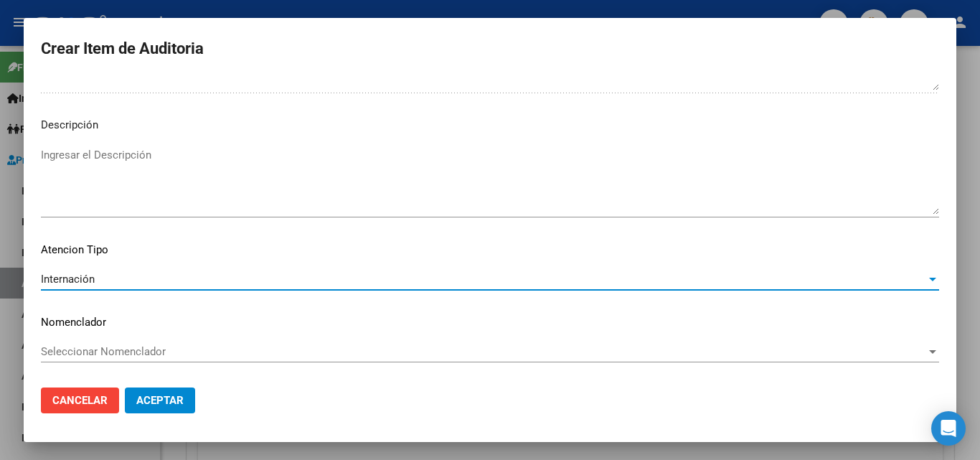
click at [95, 349] on span "Seleccionar Nomenclador" at bounding box center [484, 351] width 886 height 13
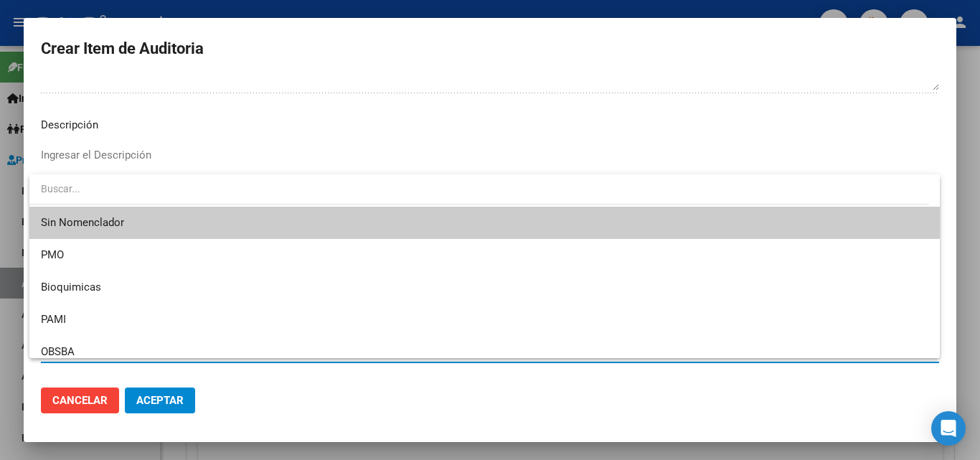
click at [69, 227] on span "Sin Nomenclador" at bounding box center [485, 223] width 888 height 32
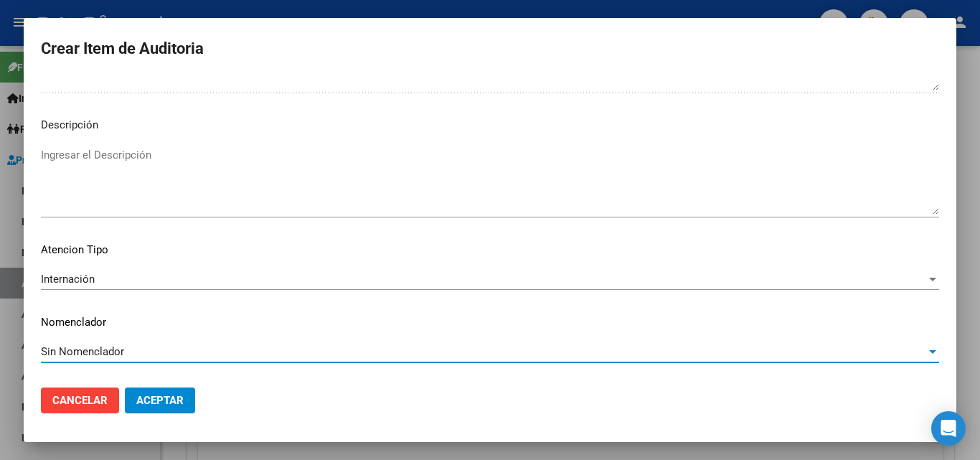
click at [50, 151] on textarea "Ingresar el Descripción" at bounding box center [490, 180] width 899 height 67
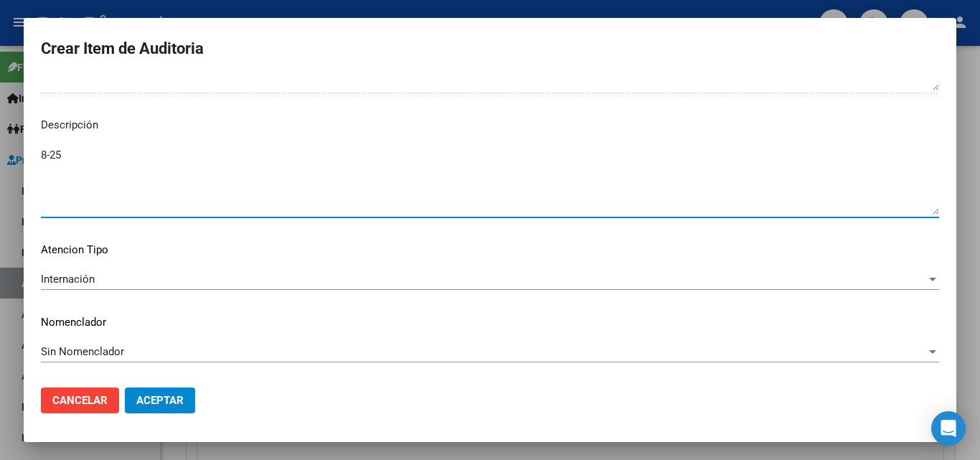
type textarea "8-25"
click at [143, 405] on span "Aceptar" at bounding box center [159, 400] width 47 height 13
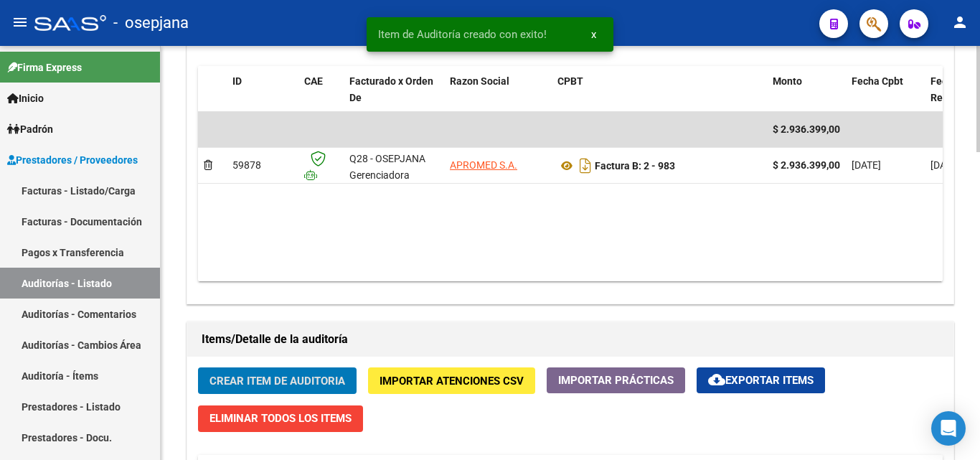
scroll to position [1049, 0]
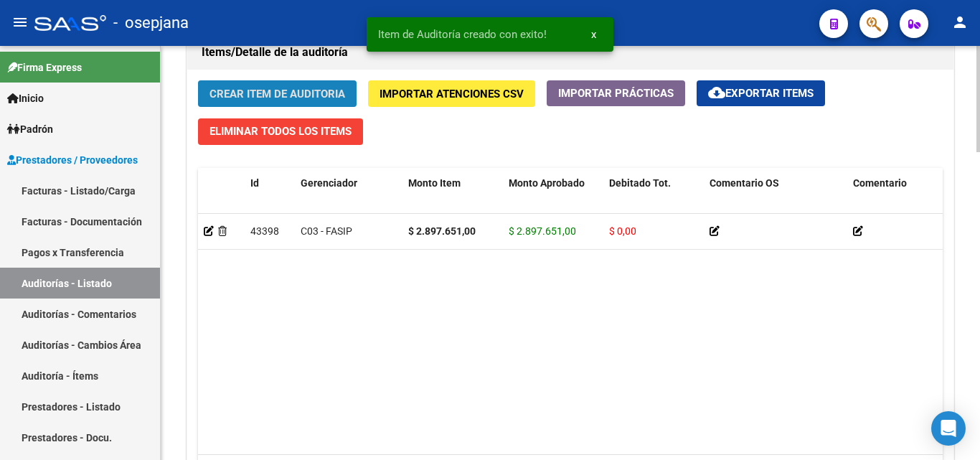
click at [250, 93] on span "Crear Item de Auditoria" at bounding box center [278, 94] width 136 height 13
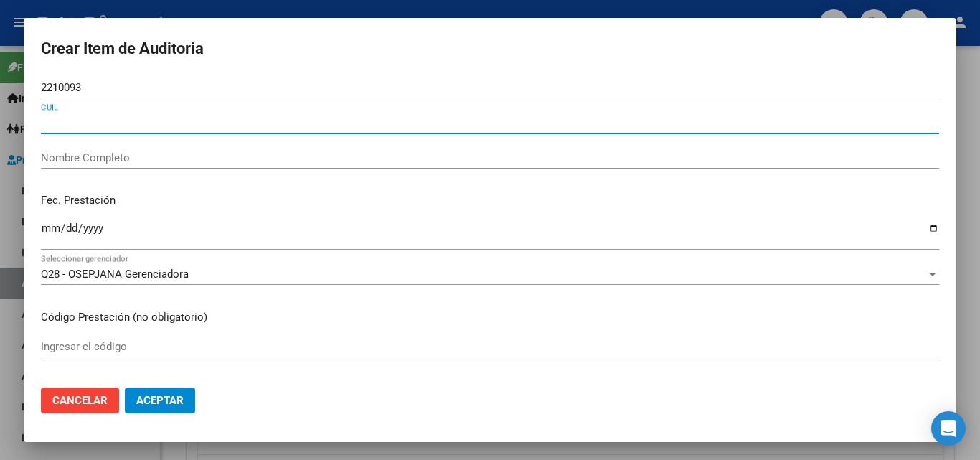
click at [64, 123] on input "CUIL" at bounding box center [490, 122] width 899 height 13
click at [72, 162] on input "Nombre Completo" at bounding box center [490, 157] width 899 height 13
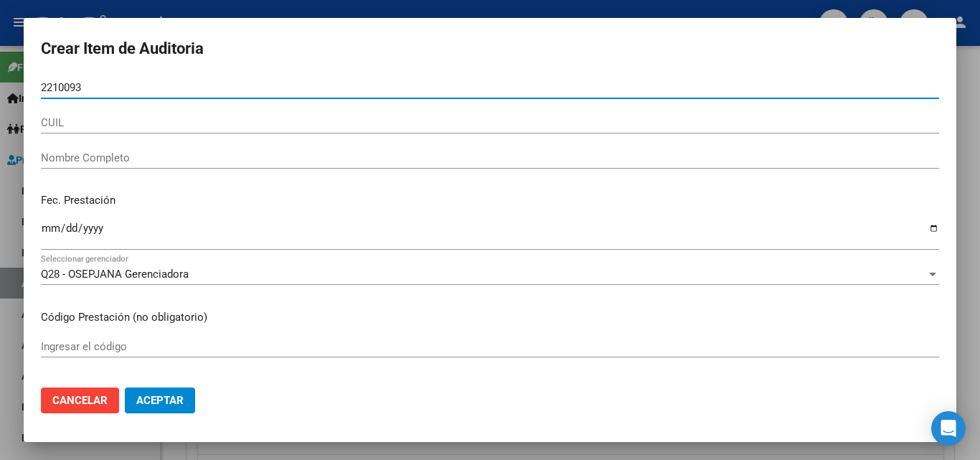
click at [113, 90] on input "2210093" at bounding box center [490, 87] width 899 height 13
type input "2"
type input "24462276"
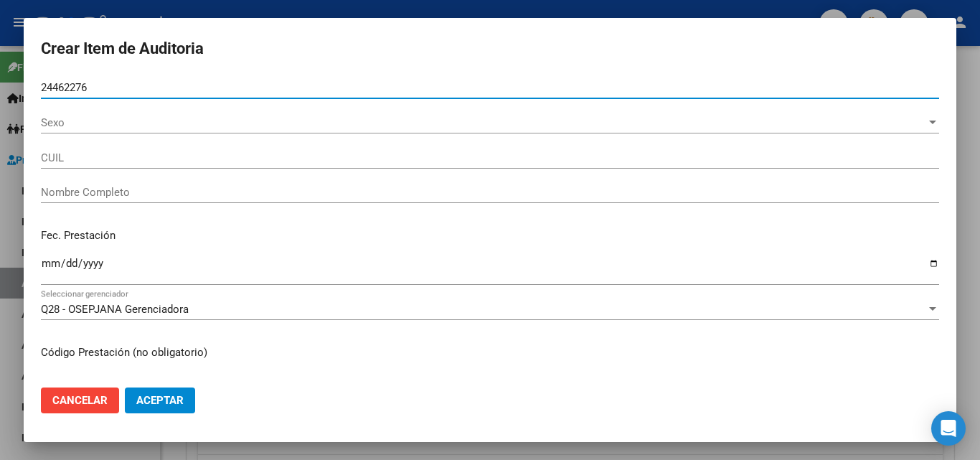
type input "27244622769"
type input "SILVA CLAUDIA -"
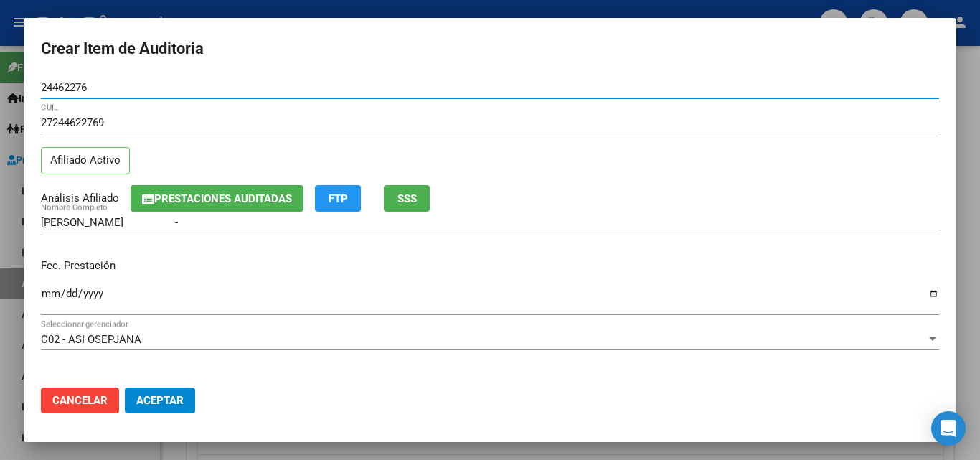
type input "24462276"
click at [49, 294] on input "Ingresar la fecha" at bounding box center [490, 299] width 899 height 23
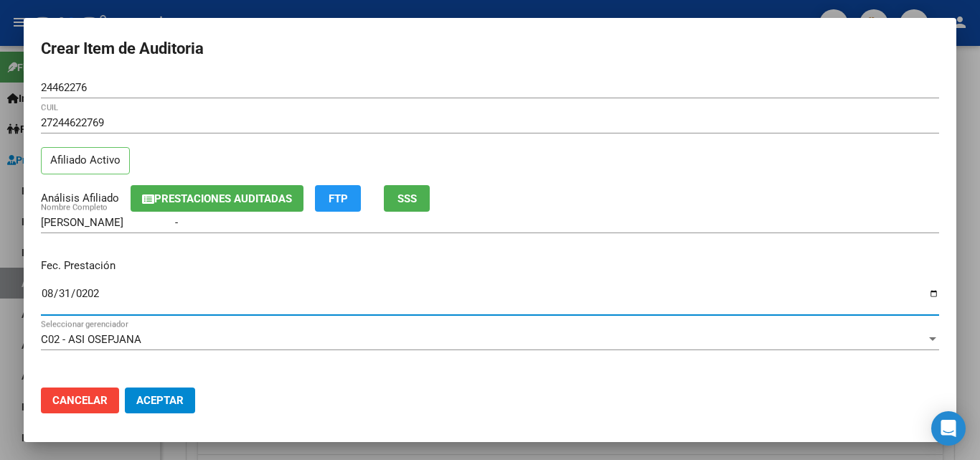
type input "2025-08-31"
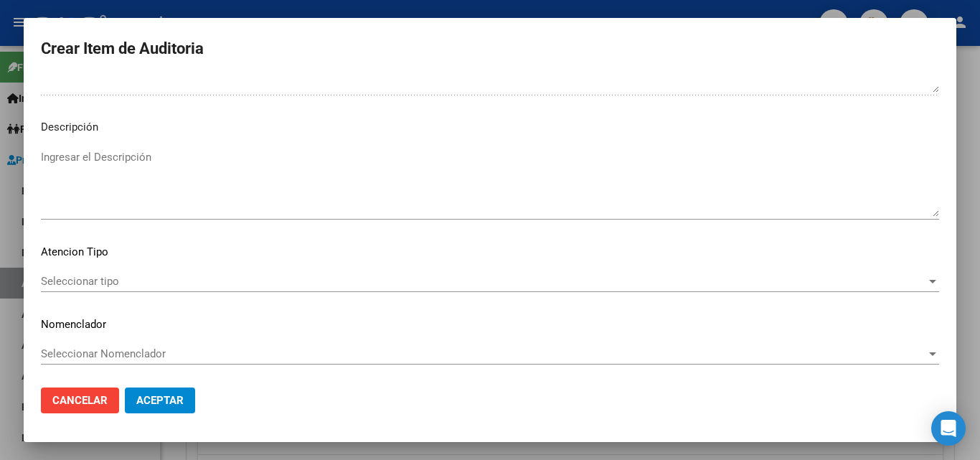
scroll to position [993, 0]
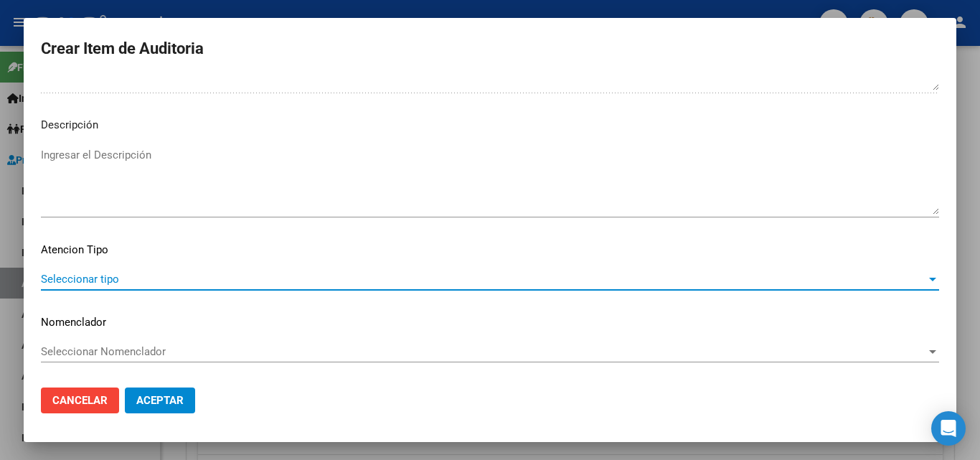
click at [100, 280] on span "Seleccionar tipo" at bounding box center [484, 279] width 886 height 13
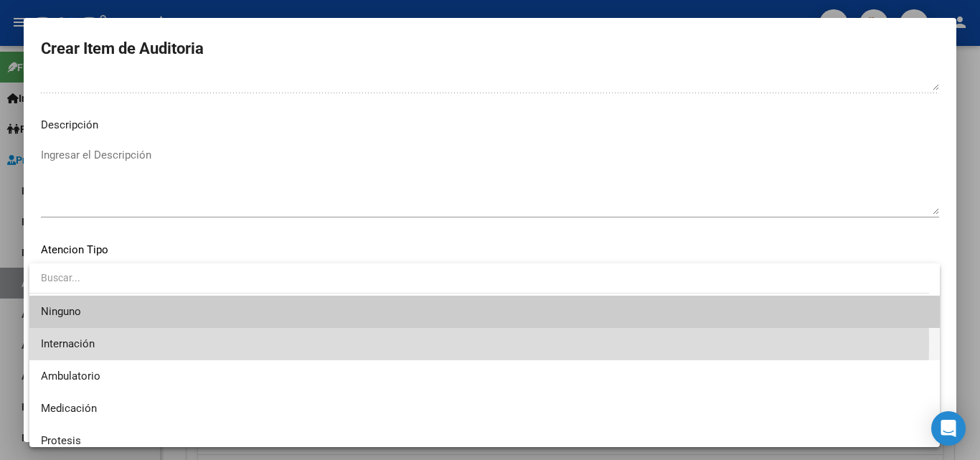
click at [98, 342] on span "Internación" at bounding box center [485, 344] width 888 height 32
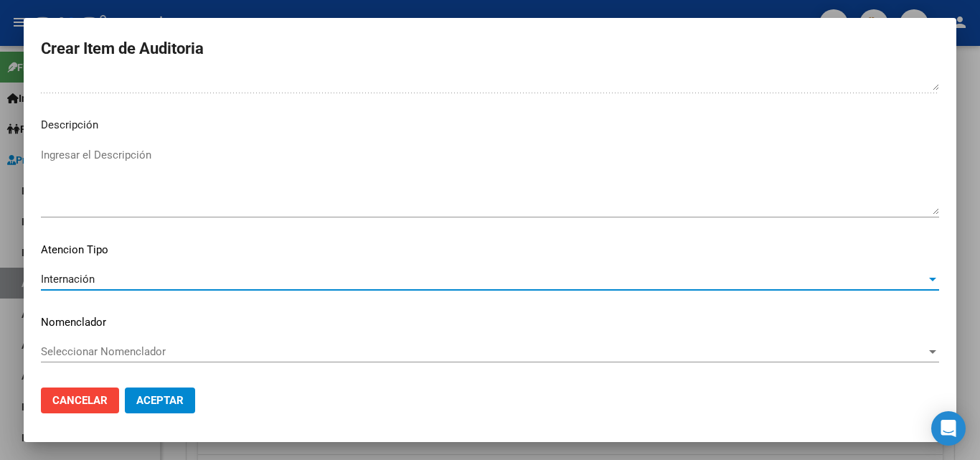
click at [133, 350] on span "Seleccionar Nomenclador" at bounding box center [484, 351] width 886 height 13
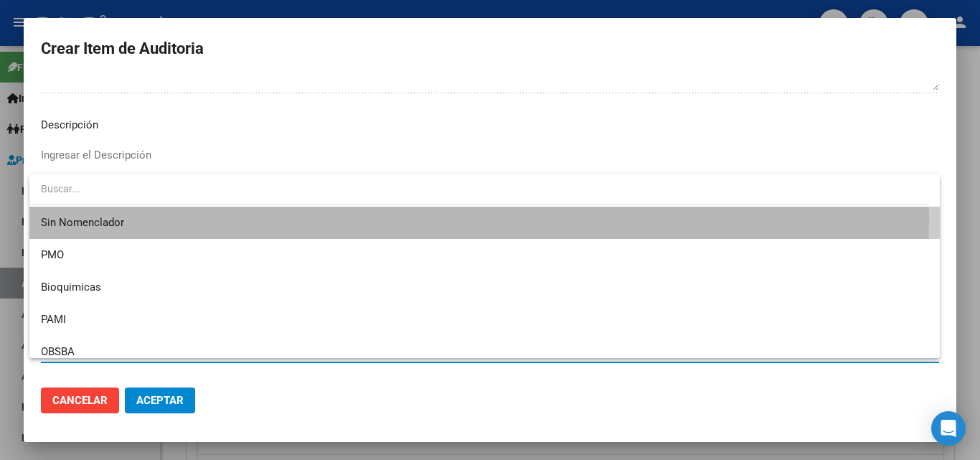
click at [88, 219] on span "Sin Nomenclador" at bounding box center [485, 223] width 888 height 32
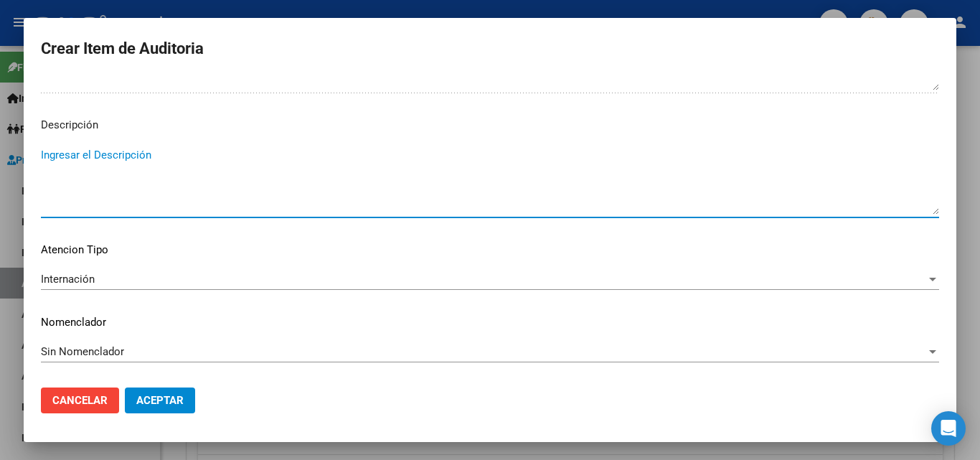
click at [52, 156] on textarea "Ingresar el Descripción" at bounding box center [490, 180] width 899 height 67
type textarea "8-25"
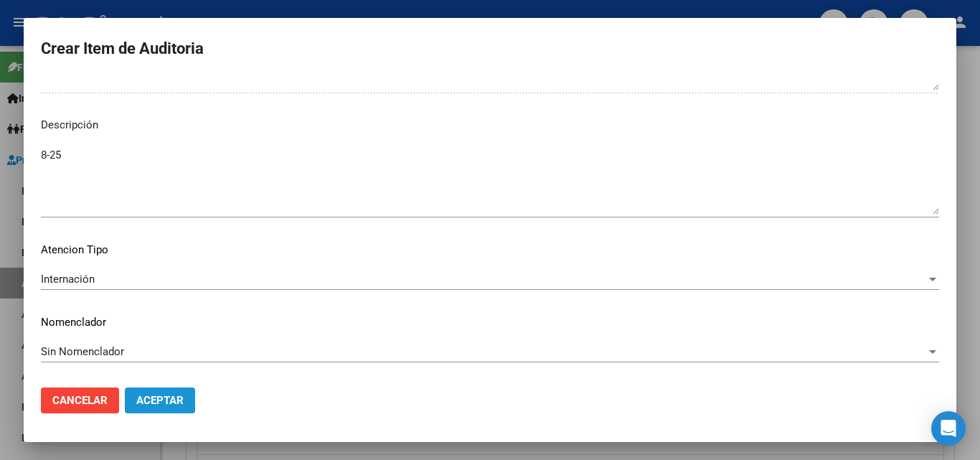
click at [140, 406] on button "Aceptar" at bounding box center [160, 401] width 70 height 26
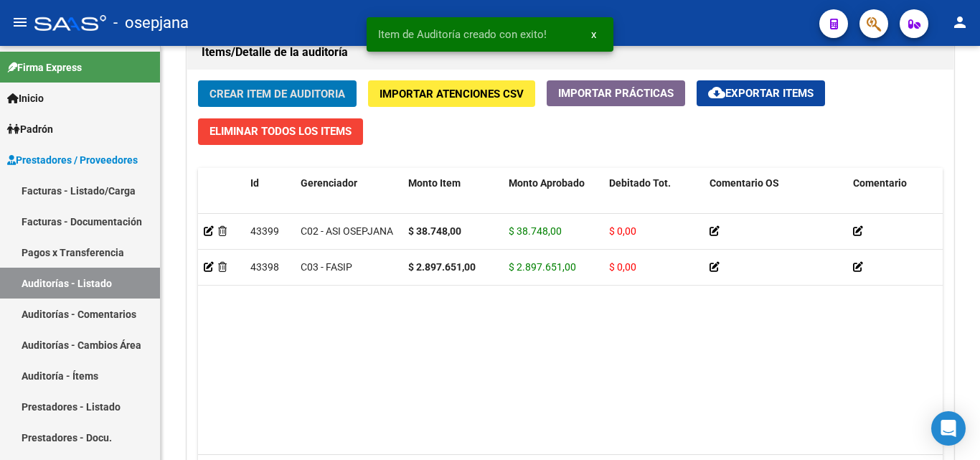
drag, startPoint x: 661, startPoint y: 18, endPoint x: 652, endPoint y: 26, distance: 12.2
click at [657, 20] on div "- osepjana" at bounding box center [421, 23] width 774 height 32
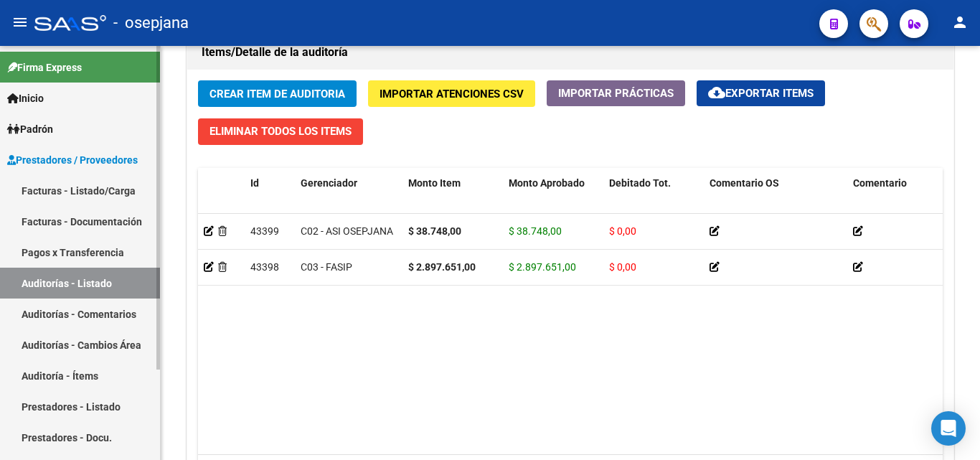
click at [70, 192] on link "Facturas - Listado/Carga" at bounding box center [80, 190] width 160 height 31
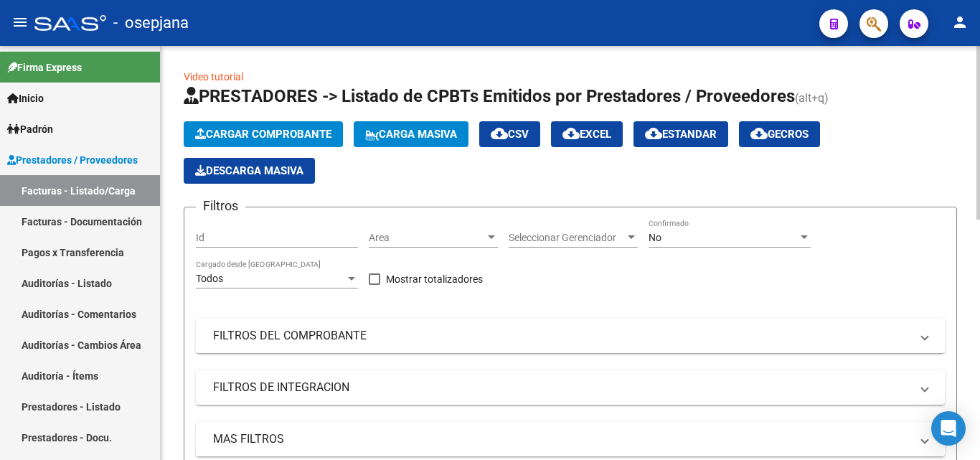
click at [413, 240] on span "Area" at bounding box center [427, 238] width 116 height 12
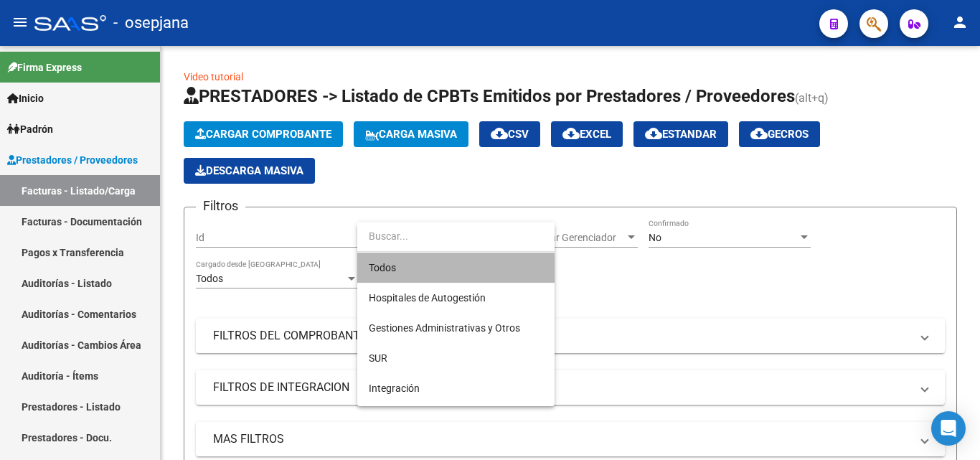
click at [411, 271] on span "Todos" at bounding box center [456, 268] width 174 height 30
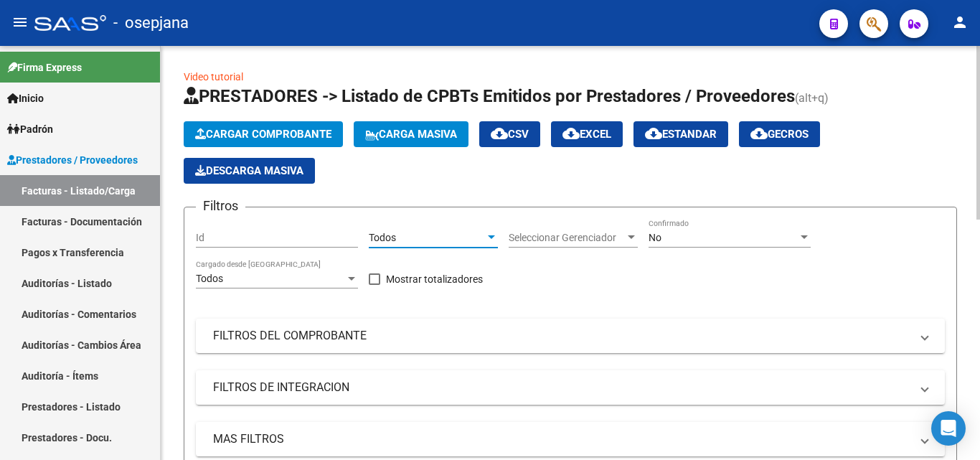
click at [566, 230] on div "Seleccionar Gerenciador Seleccionar Gerenciador" at bounding box center [573, 233] width 129 height 29
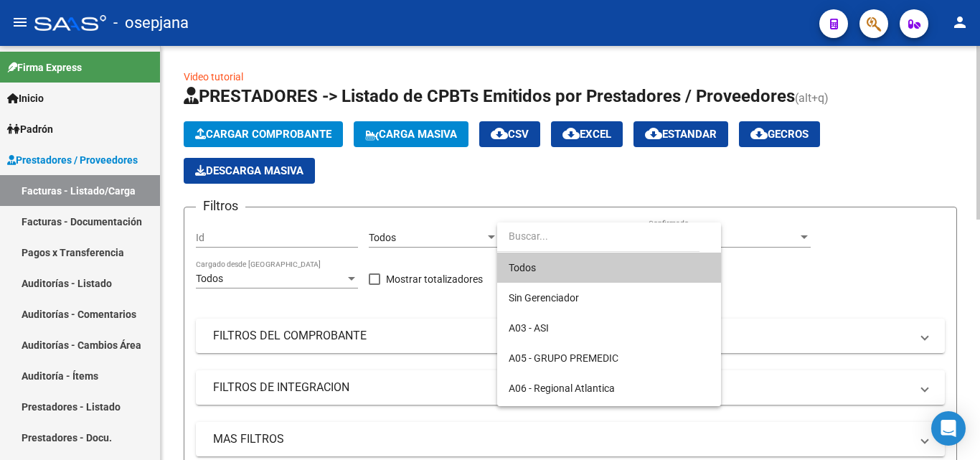
click at [543, 274] on span "Todos" at bounding box center [609, 268] width 201 height 30
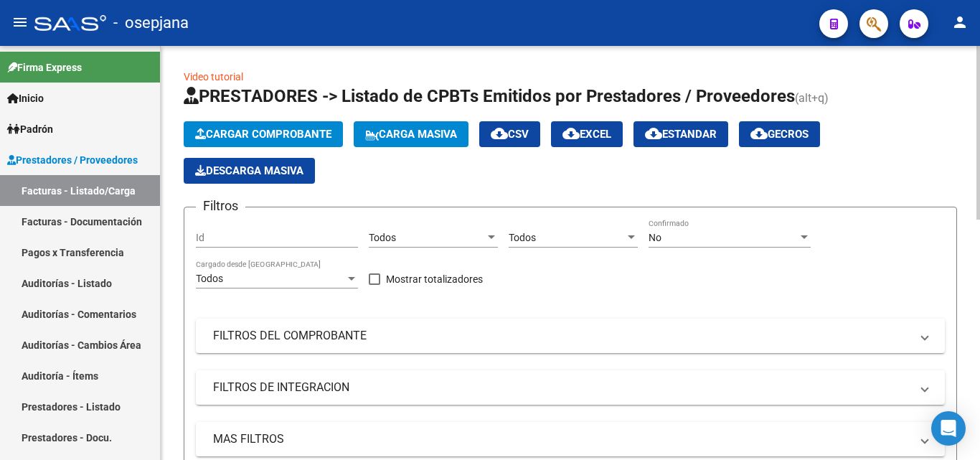
click at [719, 230] on div "No Confirmado" at bounding box center [730, 233] width 162 height 29
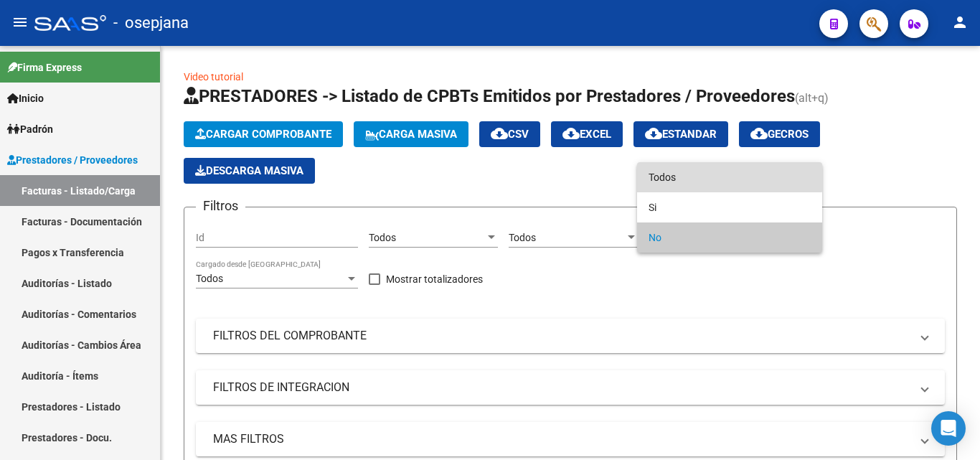
click at [671, 175] on span "Todos" at bounding box center [730, 177] width 162 height 30
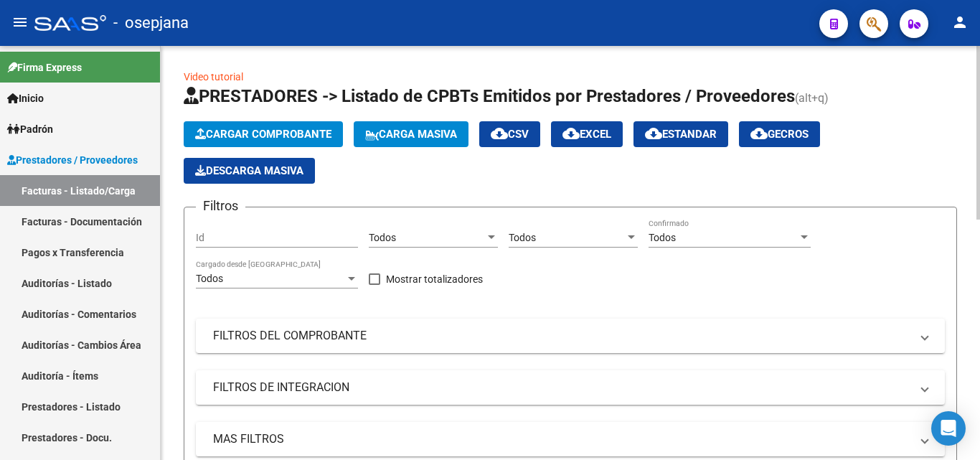
drag, startPoint x: 403, startPoint y: 329, endPoint x: 460, endPoint y: 411, distance: 99.4
click at [403, 329] on mat-panel-title "FILTROS DEL COMPROBANTE" at bounding box center [562, 336] width 698 height 16
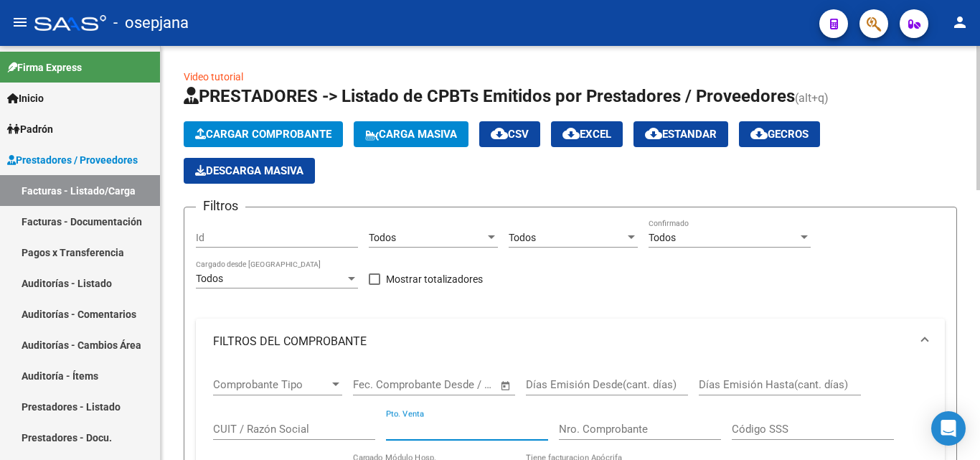
click at [448, 424] on input "Pto. Venta" at bounding box center [467, 429] width 162 height 13
type input "2"
click at [589, 430] on input "Nro. Comprobante" at bounding box center [640, 429] width 162 height 13
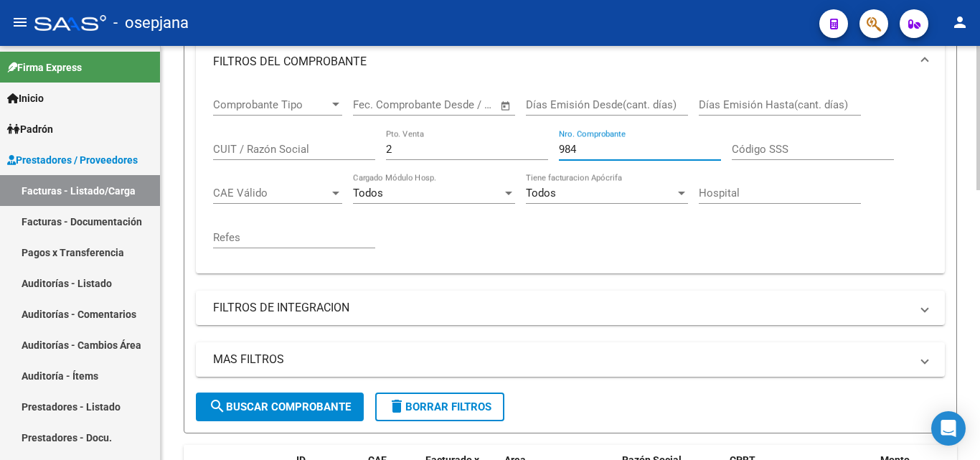
click at [966, 277] on div "Video tutorial PRESTADORES -> Listado de CPBTs Emitidos por Prestadores / Prove…" at bounding box center [572, 354] width 823 height 1177
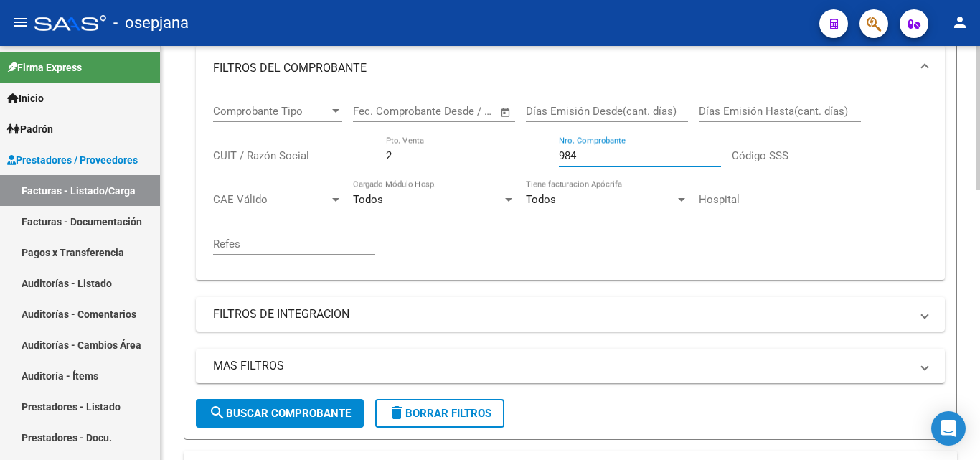
type input "984"
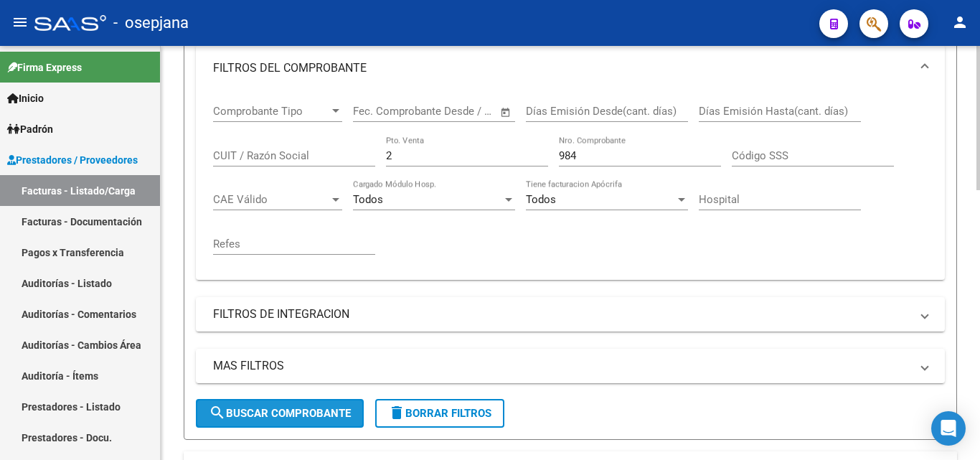
click at [263, 418] on span "search Buscar Comprobante" at bounding box center [280, 413] width 142 height 13
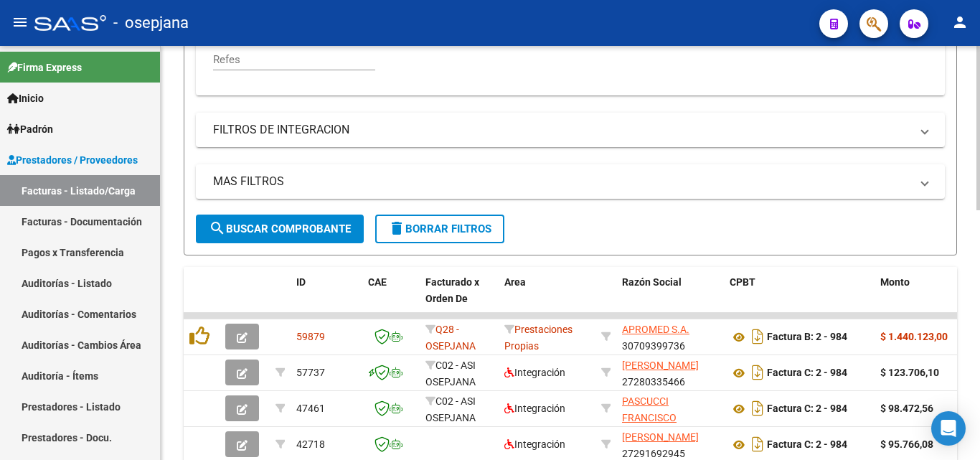
scroll to position [464, 0]
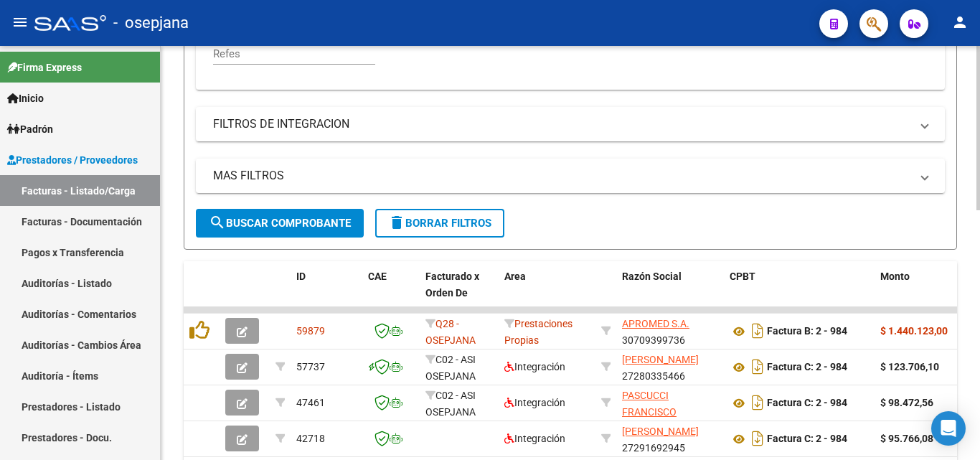
click at [977, 321] on div at bounding box center [979, 315] width 4 height 164
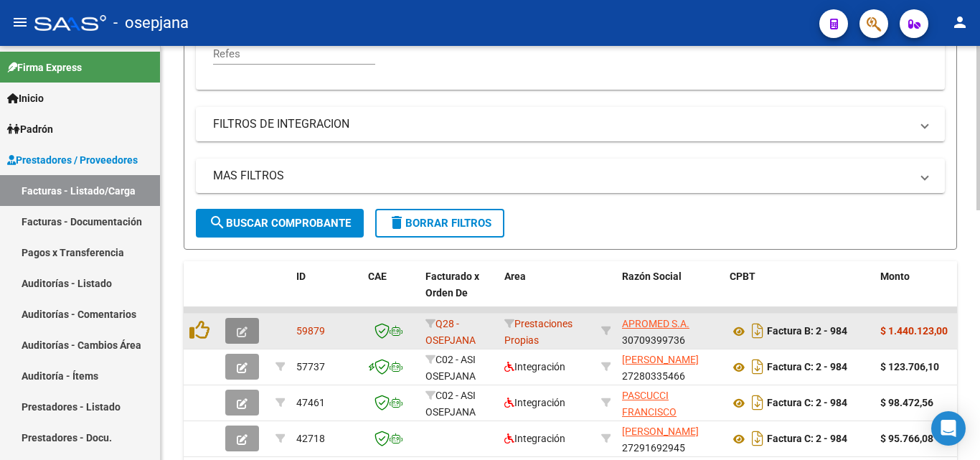
click at [239, 334] on icon "button" at bounding box center [242, 332] width 11 height 11
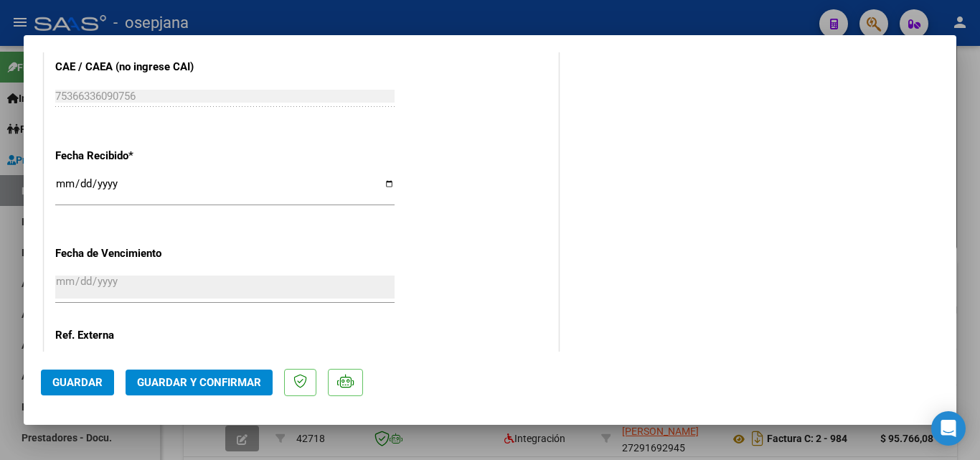
scroll to position [949, 0]
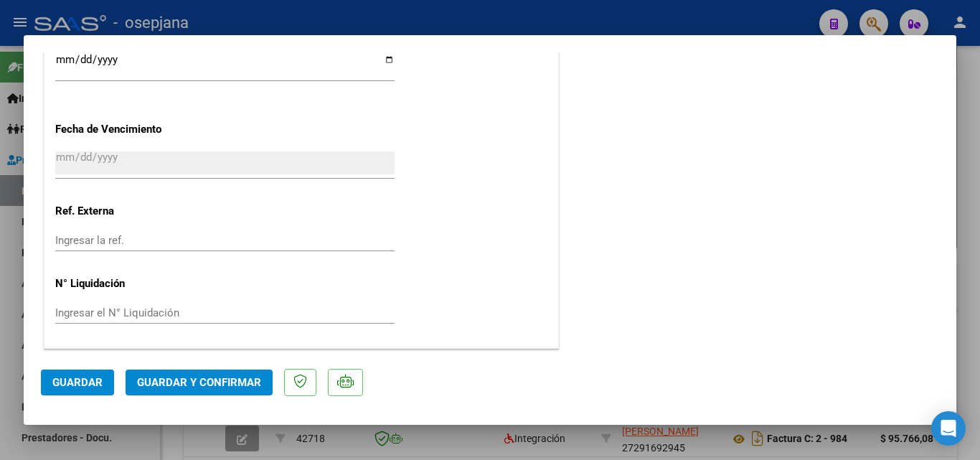
click at [90, 310] on input "Ingresar el N° Liquidación" at bounding box center [225, 312] width 340 height 13
type input "34362"
click at [172, 382] on span "Guardar y Confirmar" at bounding box center [199, 382] width 124 height 13
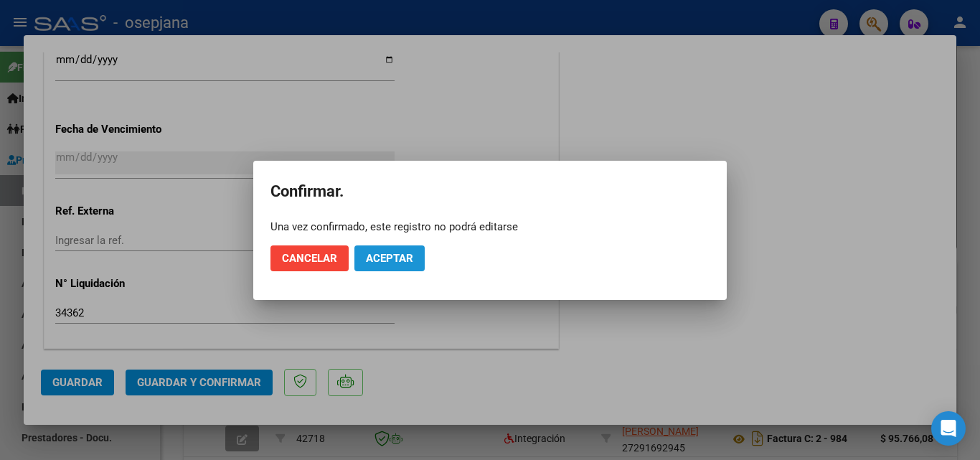
click at [365, 259] on button "Aceptar" at bounding box center [390, 258] width 70 height 26
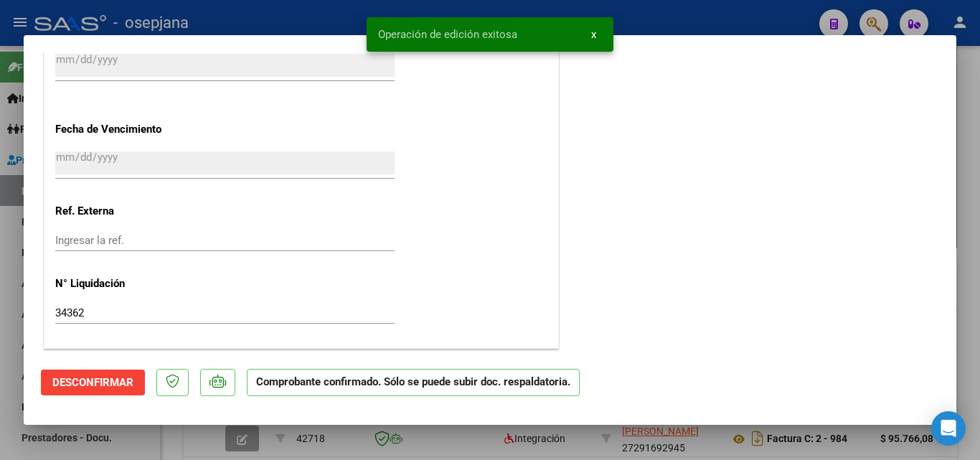
click at [677, 17] on div at bounding box center [490, 230] width 980 height 460
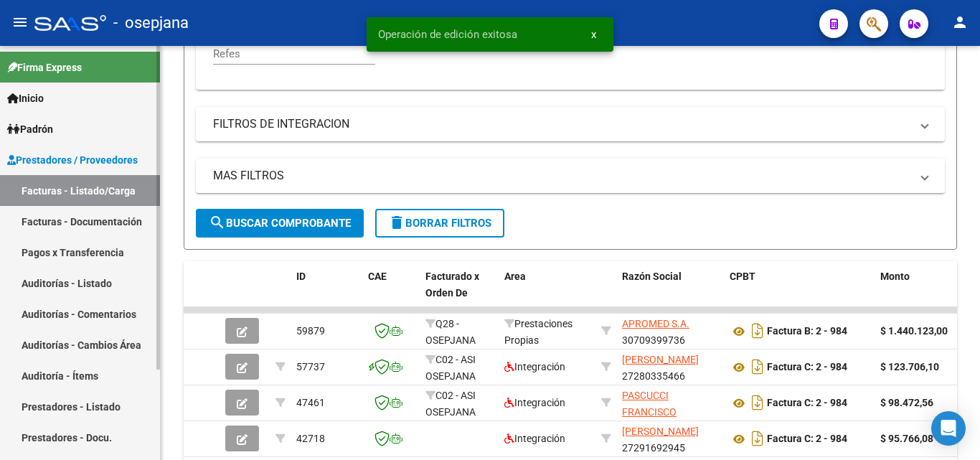
click at [54, 281] on link "Auditorías - Listado" at bounding box center [80, 283] width 160 height 31
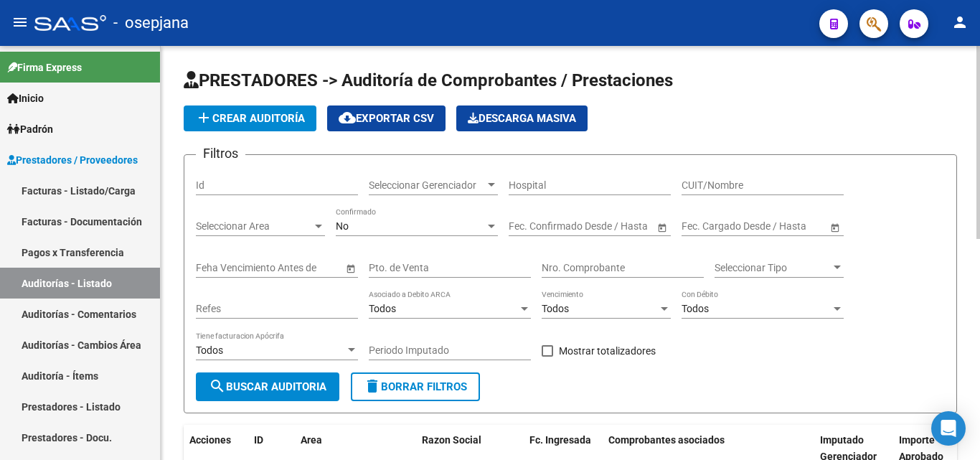
click at [255, 118] on span "add Crear Auditoría" at bounding box center [250, 118] width 110 height 13
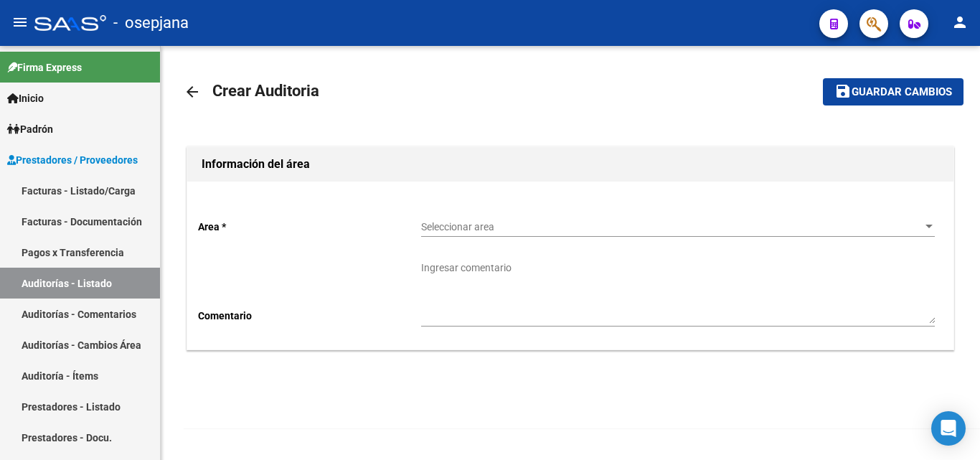
click at [457, 227] on span "Seleccionar area" at bounding box center [671, 227] width 501 height 12
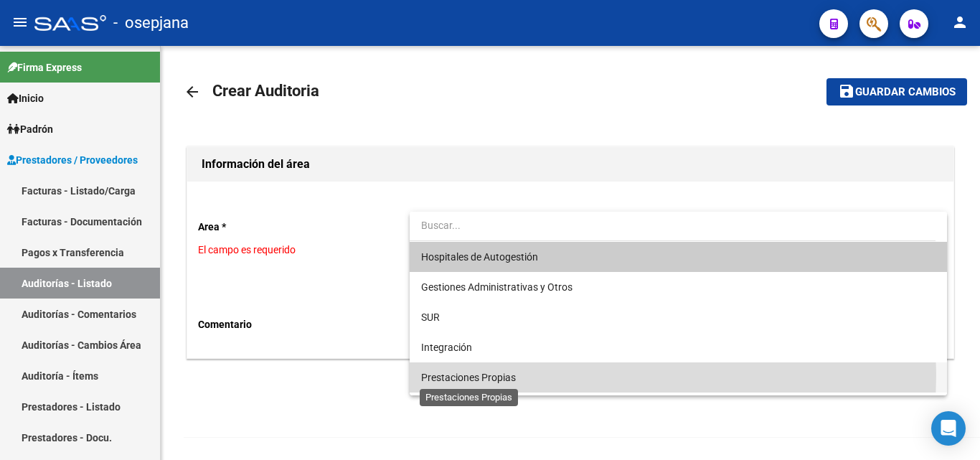
click at [475, 375] on span "Prestaciones Propias" at bounding box center [468, 377] width 95 height 11
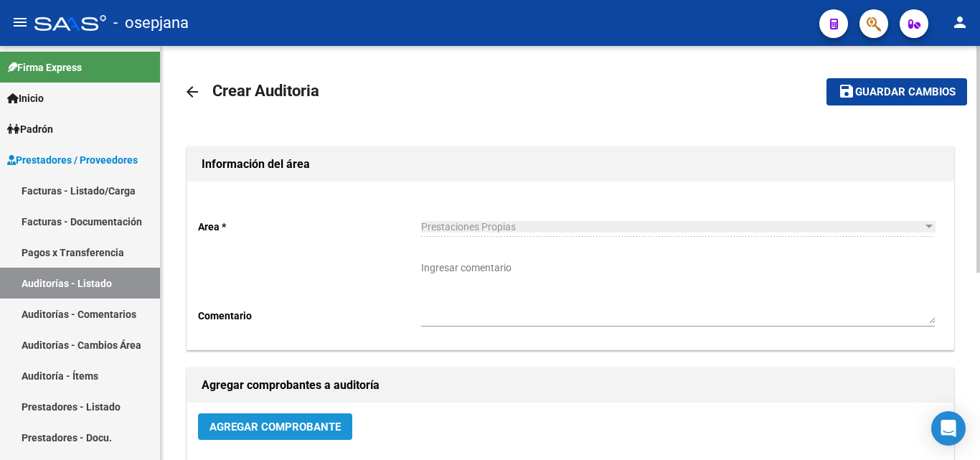
click at [301, 431] on span "Agregar Comprobante" at bounding box center [275, 427] width 131 height 13
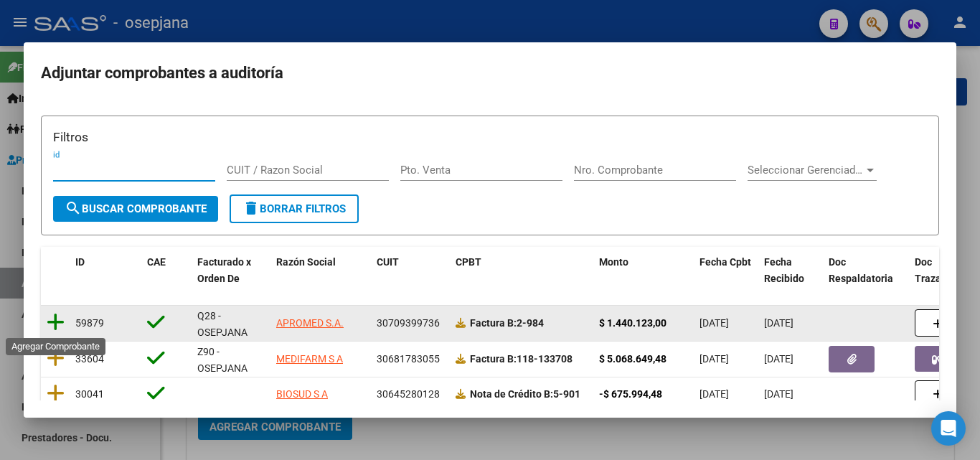
click at [57, 324] on icon at bounding box center [56, 322] width 18 height 20
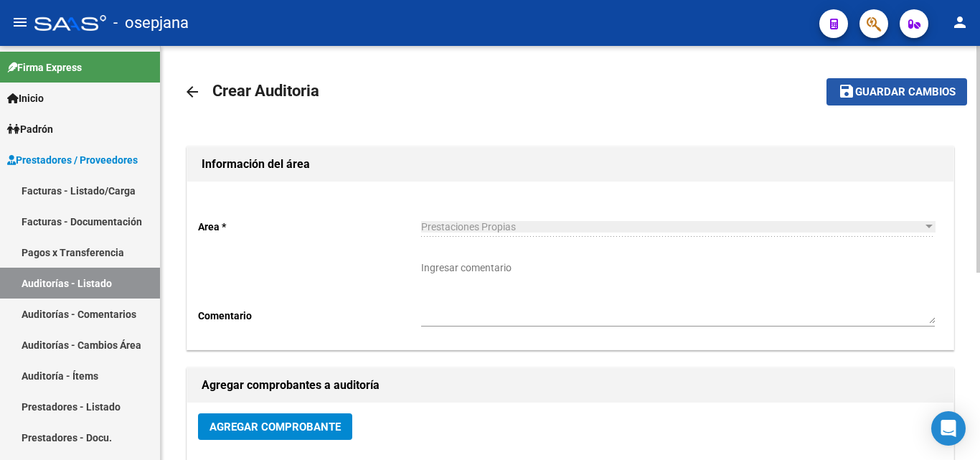
click at [869, 94] on span "Guardar cambios" at bounding box center [906, 92] width 100 height 13
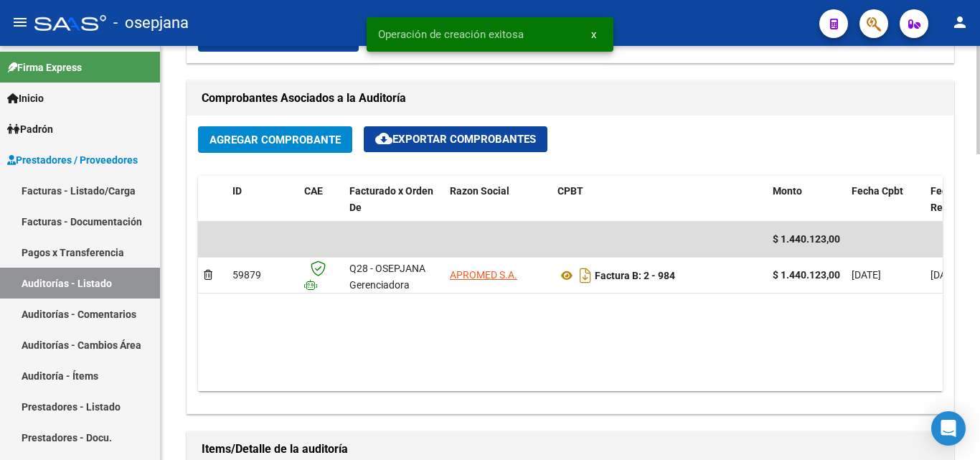
scroll to position [668, 0]
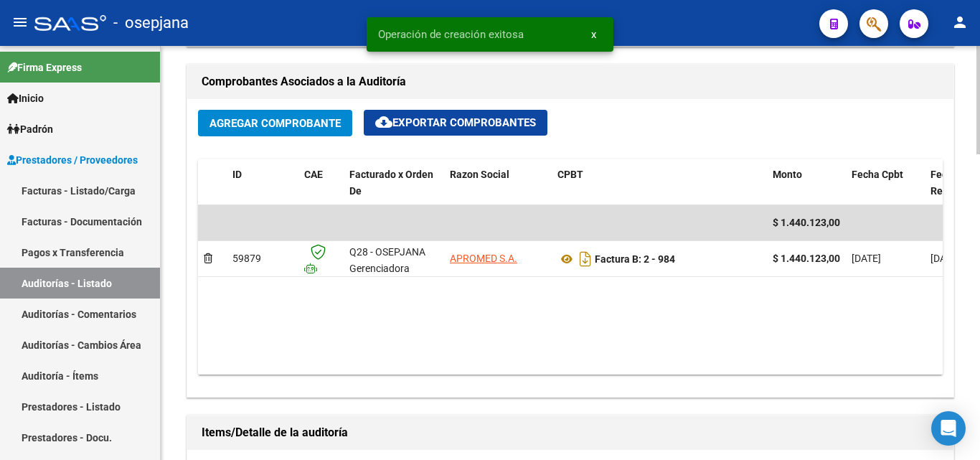
click at [943, 317] on div "arrow_back Editar 7651 cloud_download Generar informe Puede notificar al gerenc…" at bounding box center [572, 167] width 823 height 1579
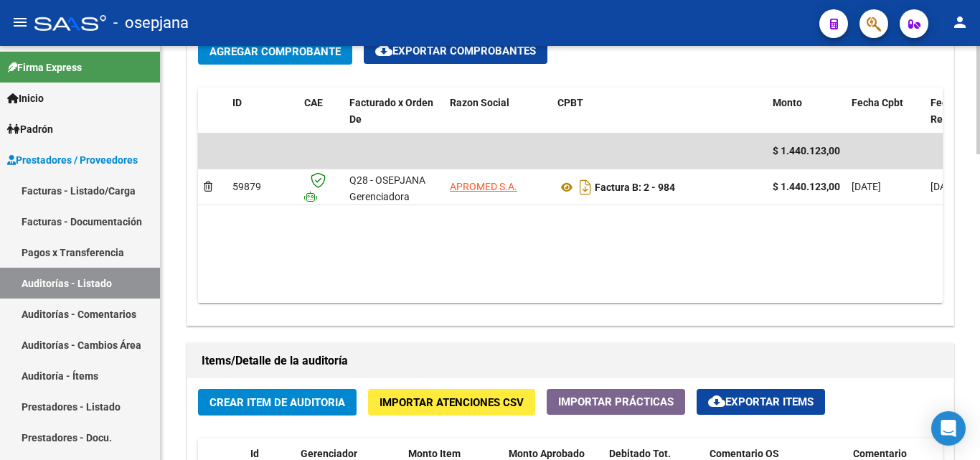
scroll to position [811, 0]
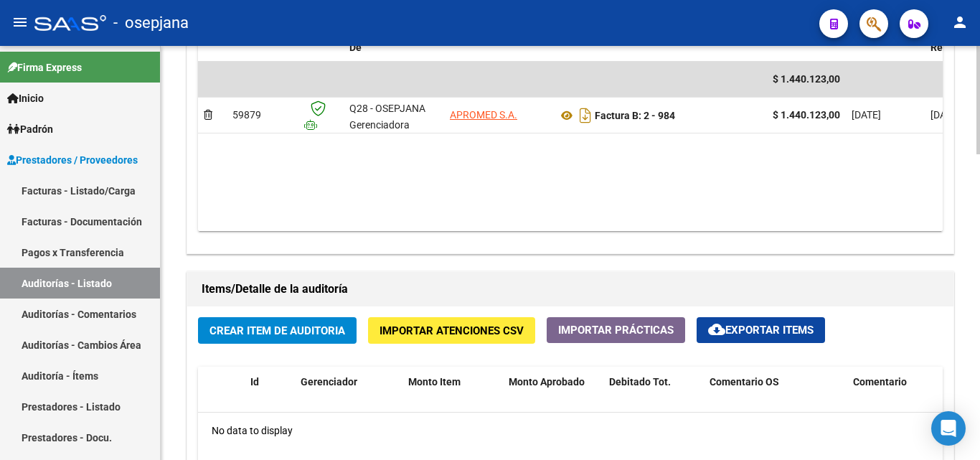
click at [299, 324] on span "Crear Item de Auditoria" at bounding box center [278, 330] width 136 height 13
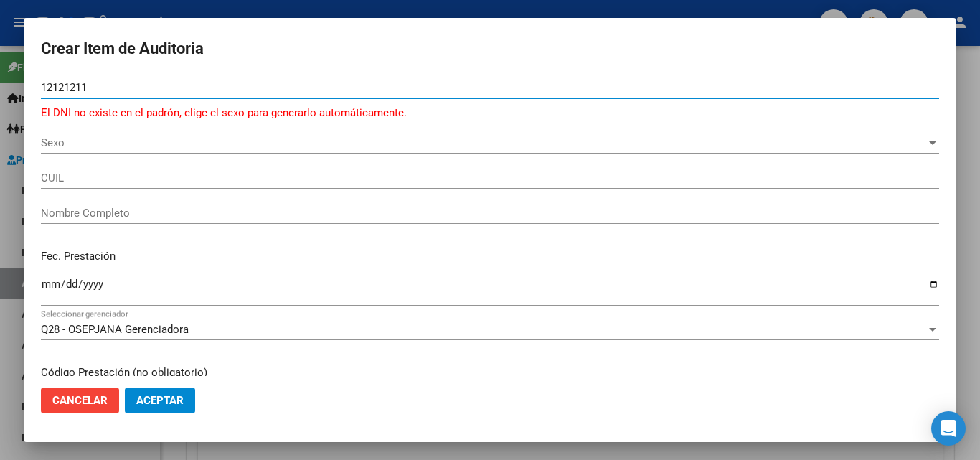
type input "12121211"
click at [56, 146] on span "Sexo" at bounding box center [484, 142] width 886 height 13
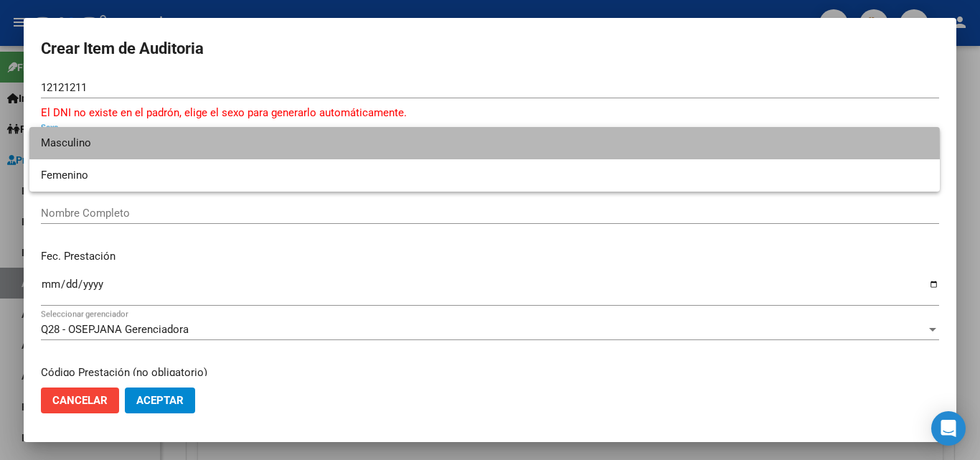
click at [50, 151] on span "Masculino" at bounding box center [485, 143] width 888 height 32
type input "20121212111"
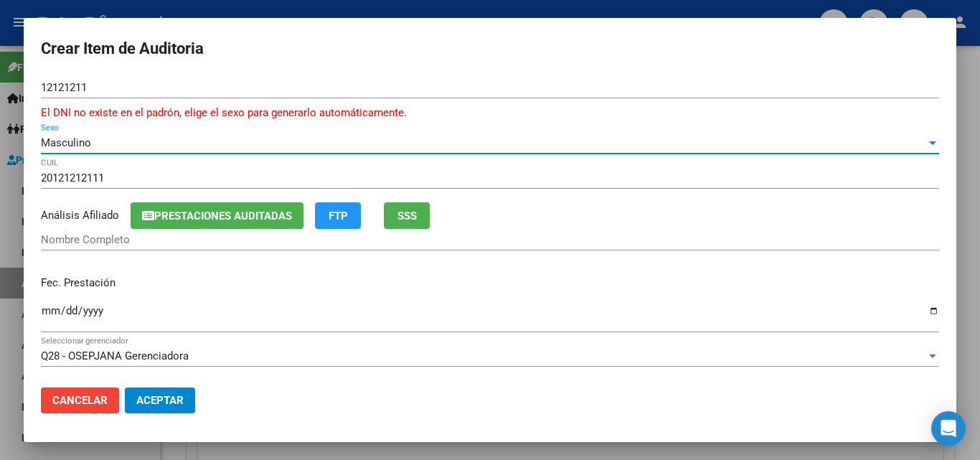
type input "BRUNELLI NELSON"
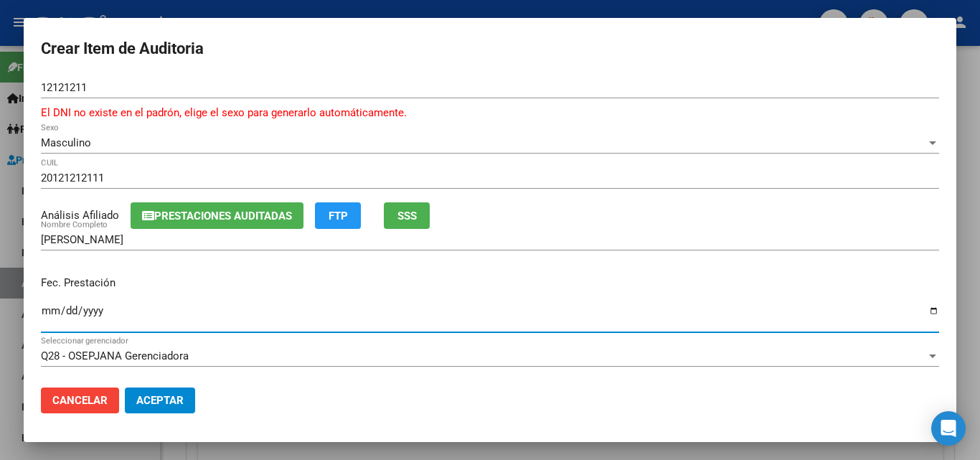
click at [47, 310] on input "Ingresar la fecha" at bounding box center [490, 316] width 899 height 23
type input "2025-08-31"
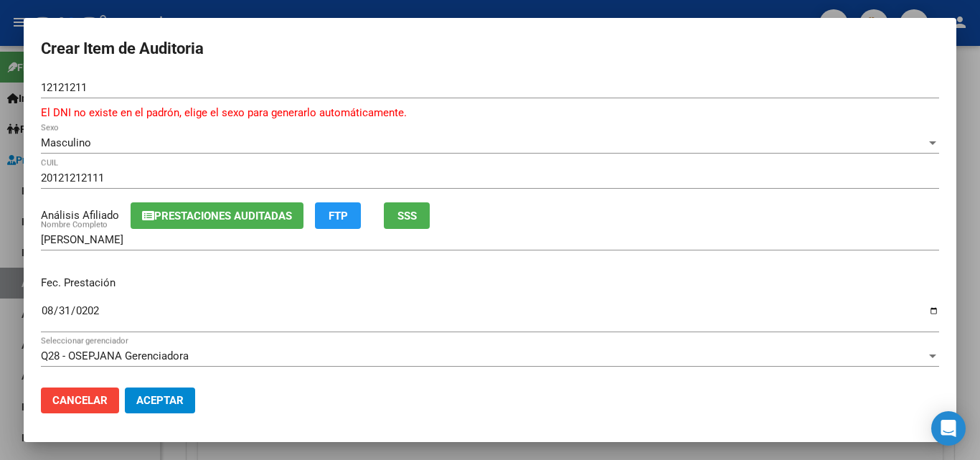
drag, startPoint x: 958, startPoint y: 136, endPoint x: 953, endPoint y: 164, distance: 29.0
click at [954, 169] on div "Crear Item de Auditoria 12121211 Nro Documento El DNI no existe en el padrón, e…" at bounding box center [490, 230] width 980 height 460
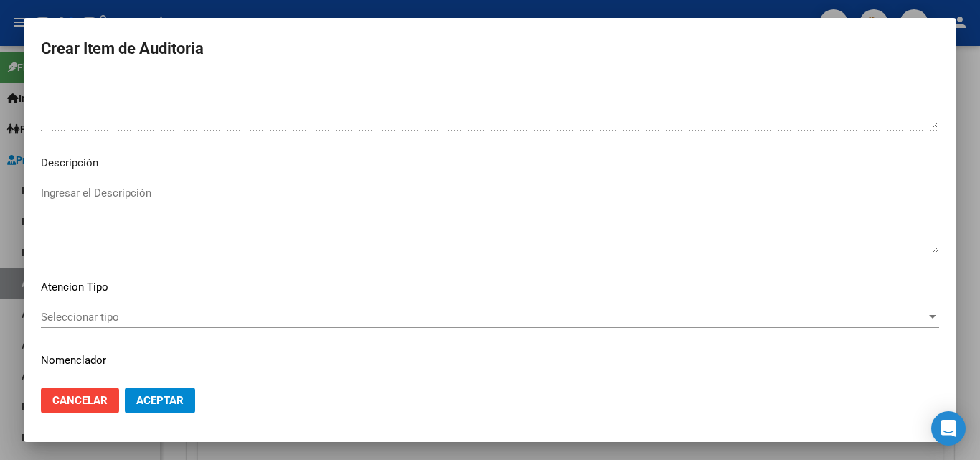
scroll to position [1011, 0]
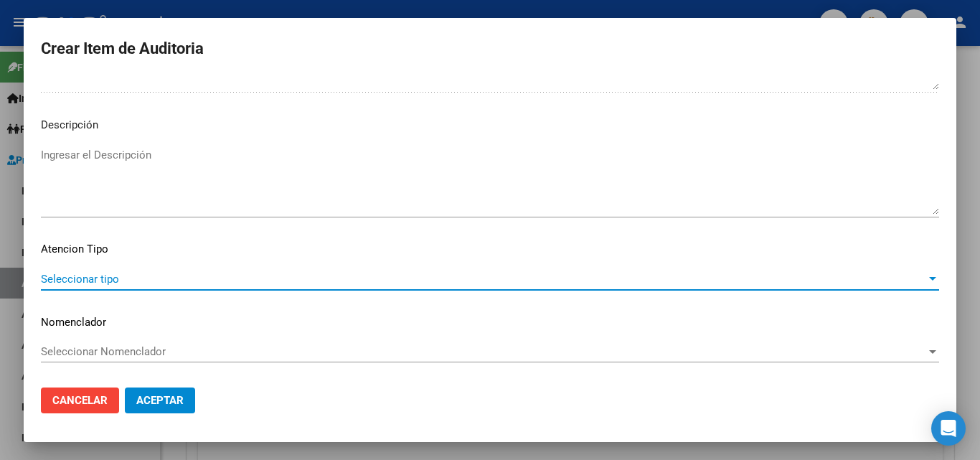
click at [75, 276] on span "Seleccionar tipo" at bounding box center [484, 279] width 886 height 13
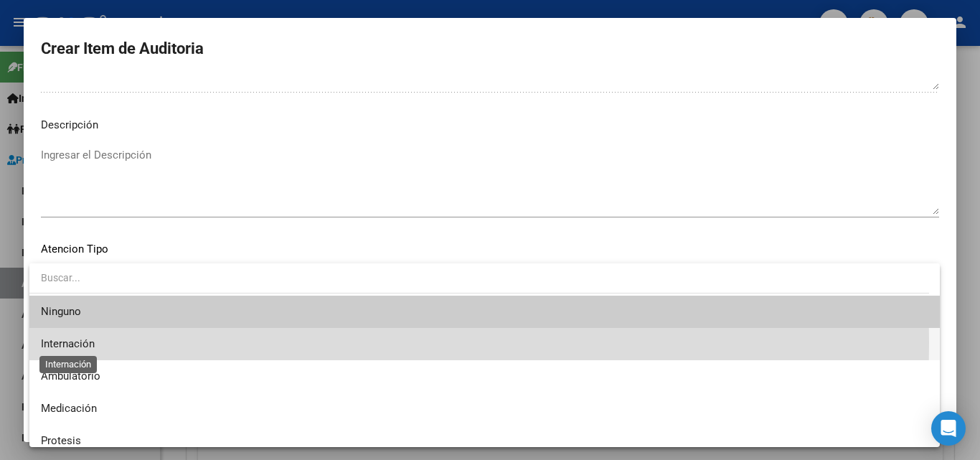
click at [59, 342] on span "Internación" at bounding box center [68, 343] width 54 height 13
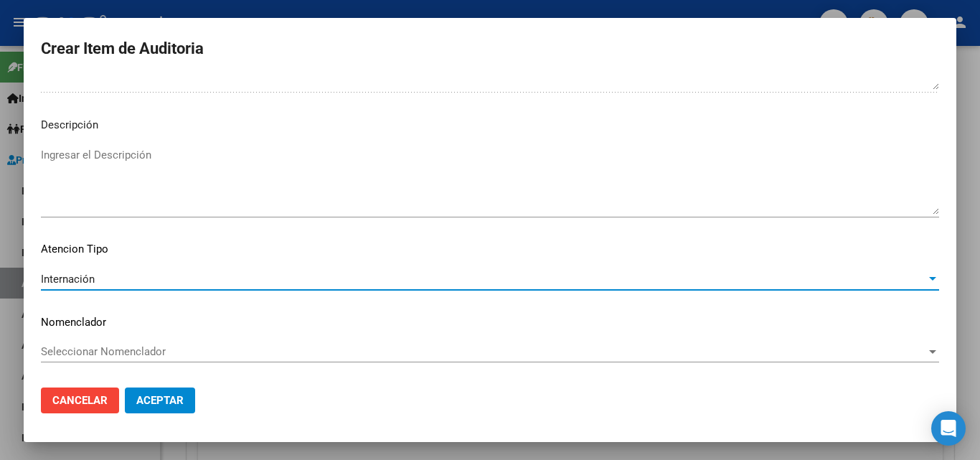
click at [73, 347] on span "Seleccionar Nomenclador" at bounding box center [484, 351] width 886 height 13
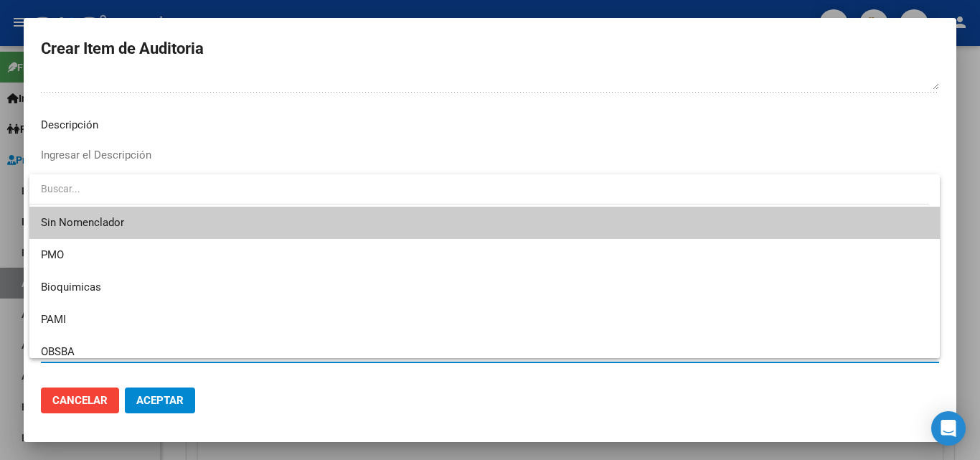
click at [75, 224] on span "Sin Nomenclador" at bounding box center [485, 223] width 888 height 32
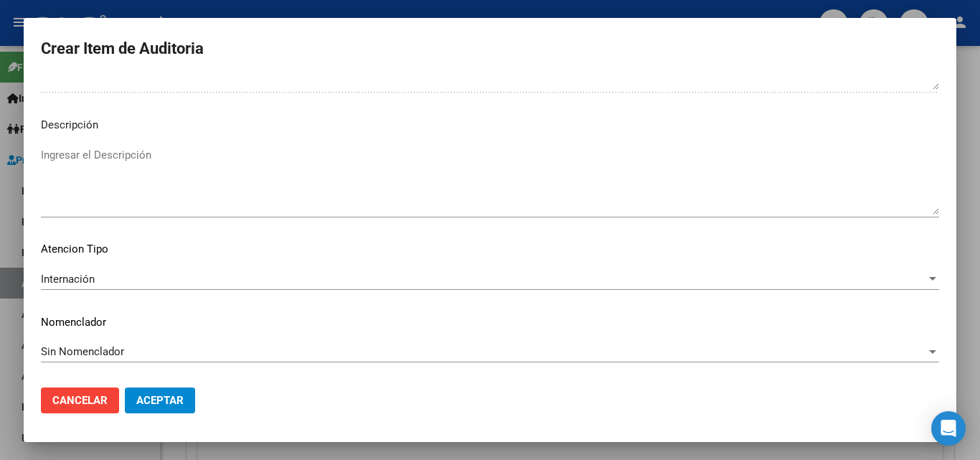
click at [75, 142] on mat-dialog-content "12121211 Nro Documento El DNI no existe en el padrón, elige el sexo para genera…" at bounding box center [490, 226] width 933 height 299
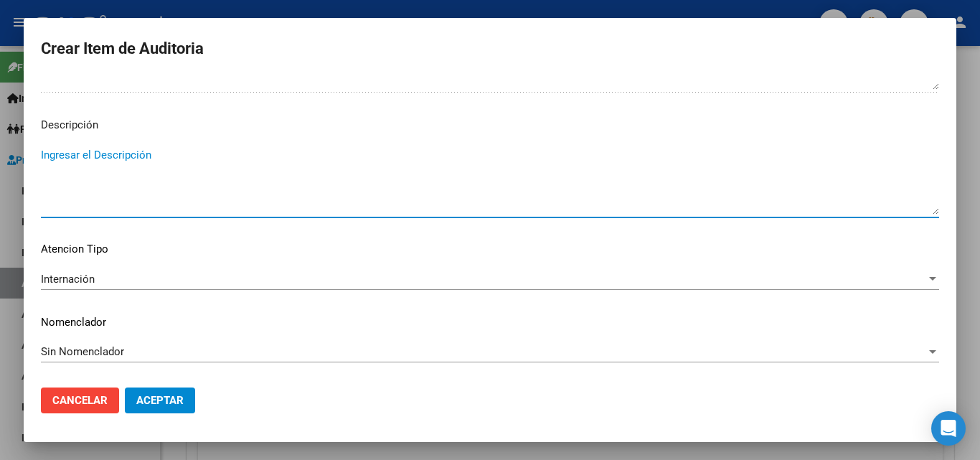
click at [75, 149] on textarea "Ingresar el Descripción" at bounding box center [490, 180] width 899 height 67
type textarea "5"
type textarea "8-25"
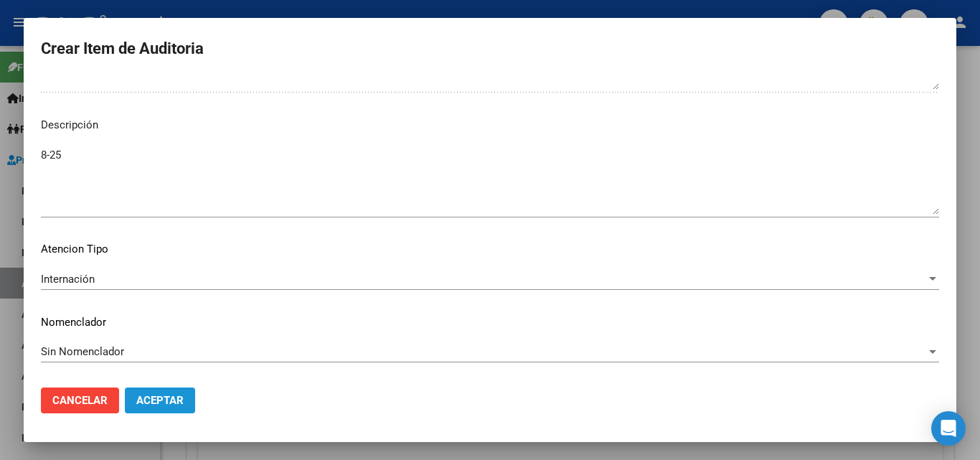
click at [144, 395] on span "Aceptar" at bounding box center [159, 400] width 47 height 13
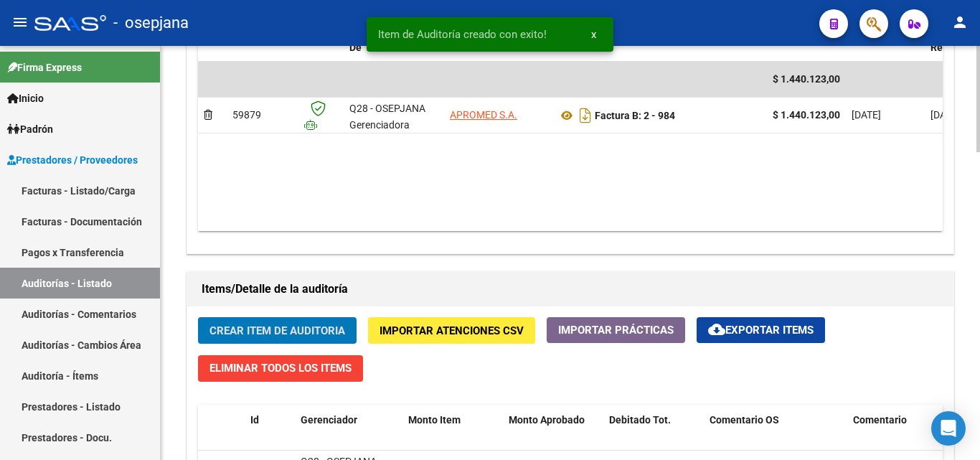
scroll to position [812, 0]
click at [691, 14] on div "- osepjana" at bounding box center [421, 23] width 774 height 32
